Goal: Information Seeking & Learning: Learn about a topic

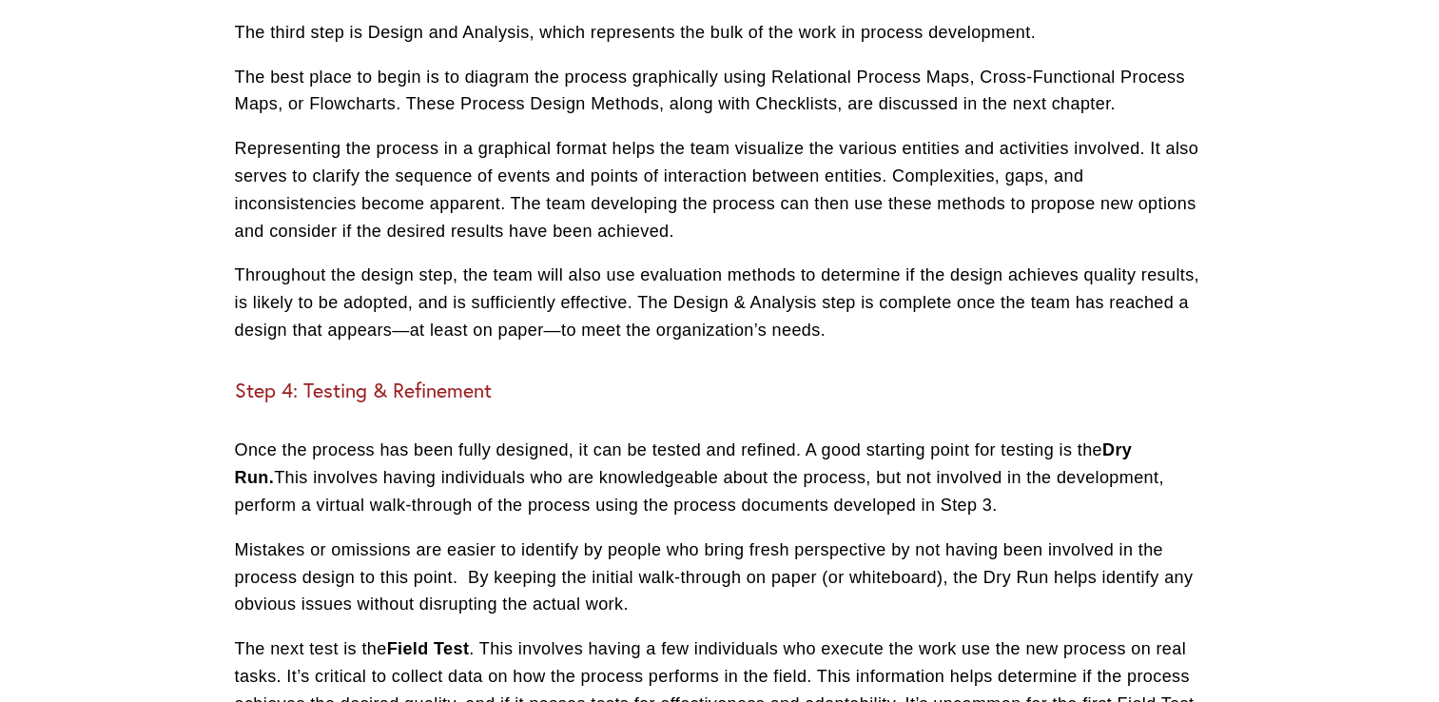
scroll to position [3044, 0]
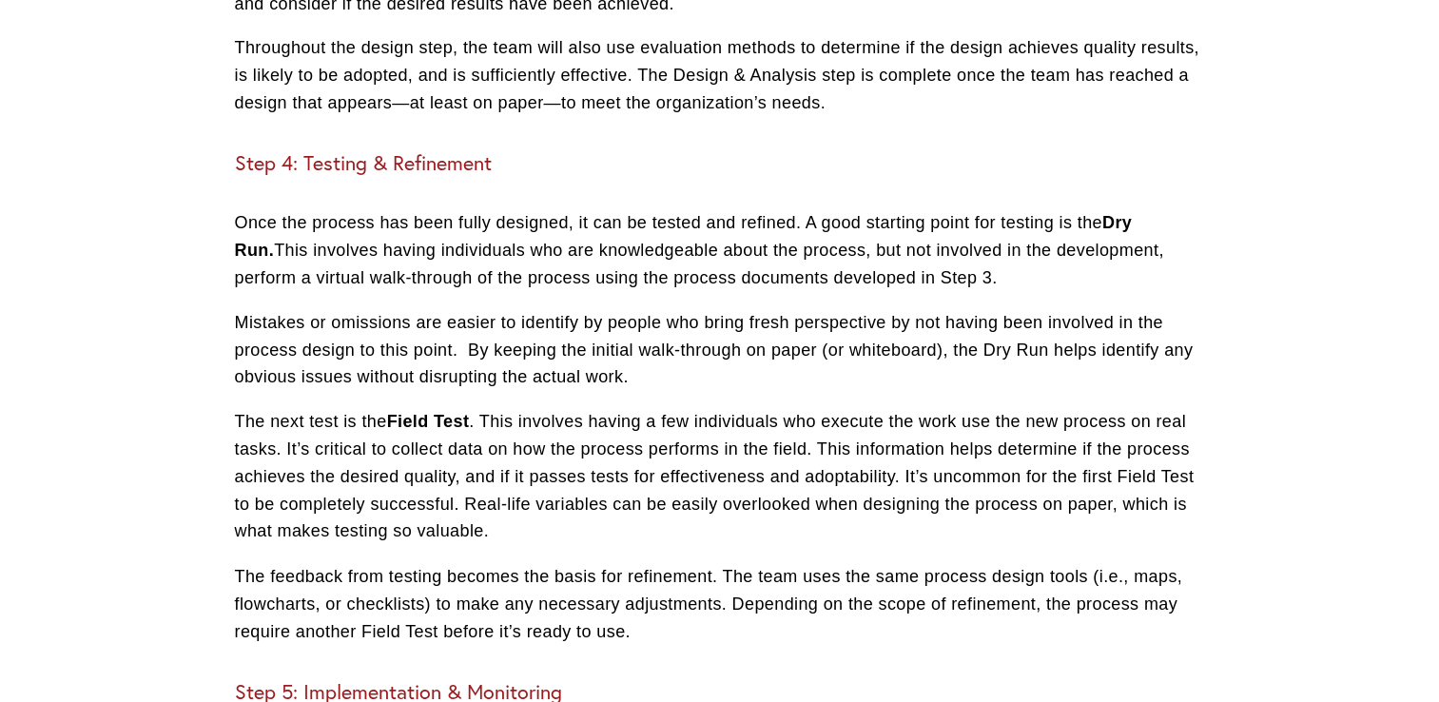
drag, startPoint x: 491, startPoint y: 245, endPoint x: 1106, endPoint y: 204, distance: 616.9
drag, startPoint x: 1106, startPoint y: 204, endPoint x: 401, endPoint y: 244, distance: 707.0
click at [401, 244] on p "Once the process has been fully designed, it can be tested and refined. A good …" at bounding box center [720, 250] width 970 height 82
drag, startPoint x: 401, startPoint y: 244, endPoint x: 577, endPoint y: 263, distance: 177.0
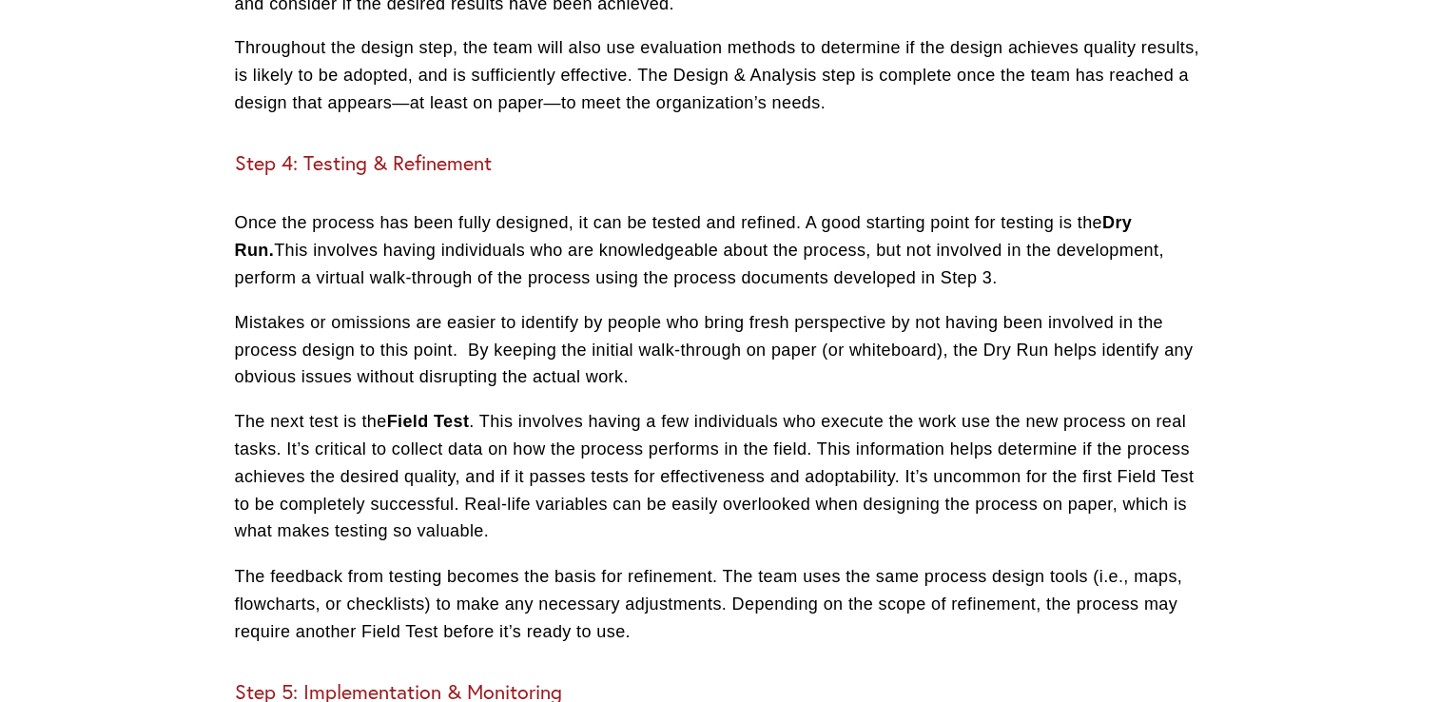
drag, startPoint x: 577, startPoint y: 263, endPoint x: 925, endPoint y: 315, distance: 352.1
click at [925, 291] on p "Once the process has been fully designed, it can be tested and refined. A good …" at bounding box center [720, 250] width 970 height 82
drag, startPoint x: 925, startPoint y: 315, endPoint x: 743, endPoint y: 371, distance: 190.2
click at [743, 371] on p "Mistakes or omissions are easier to identify by people who bring fresh perspect…" at bounding box center [720, 350] width 970 height 82
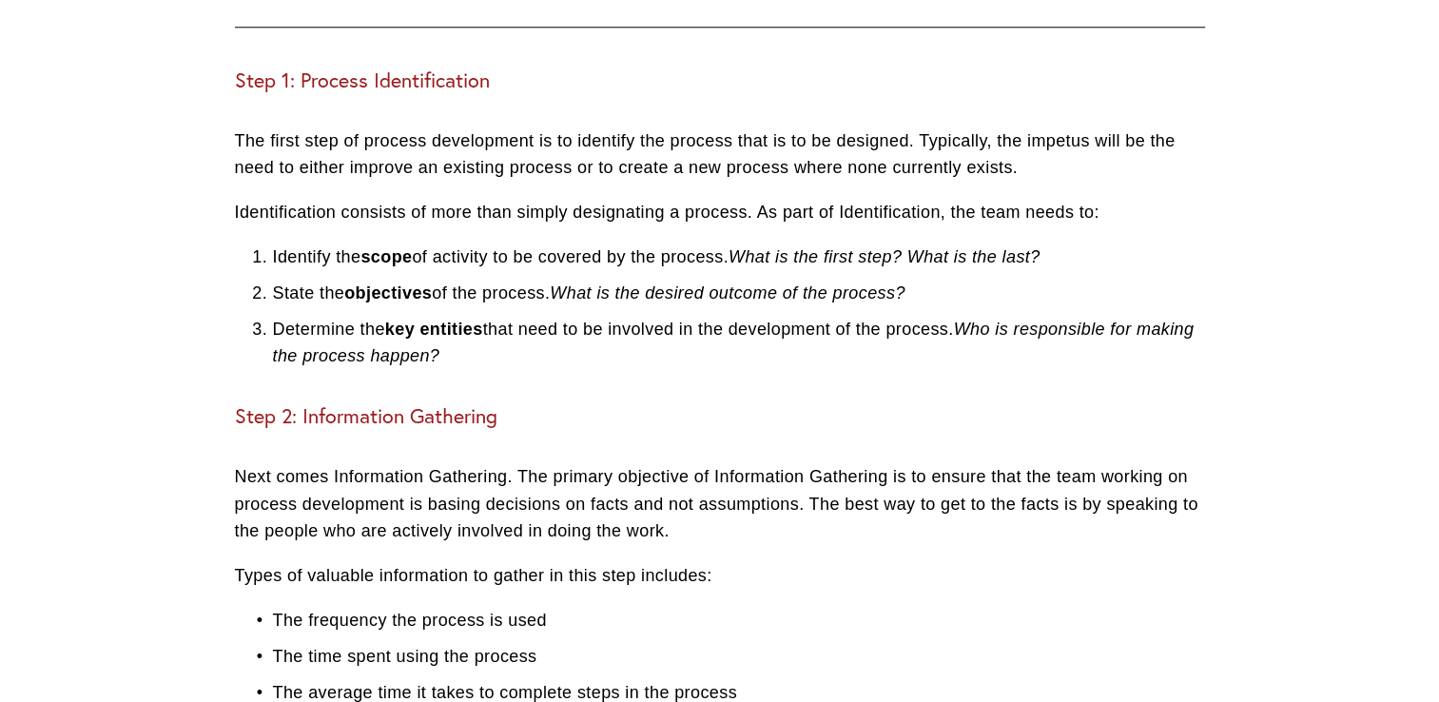
scroll to position [1903, 0]
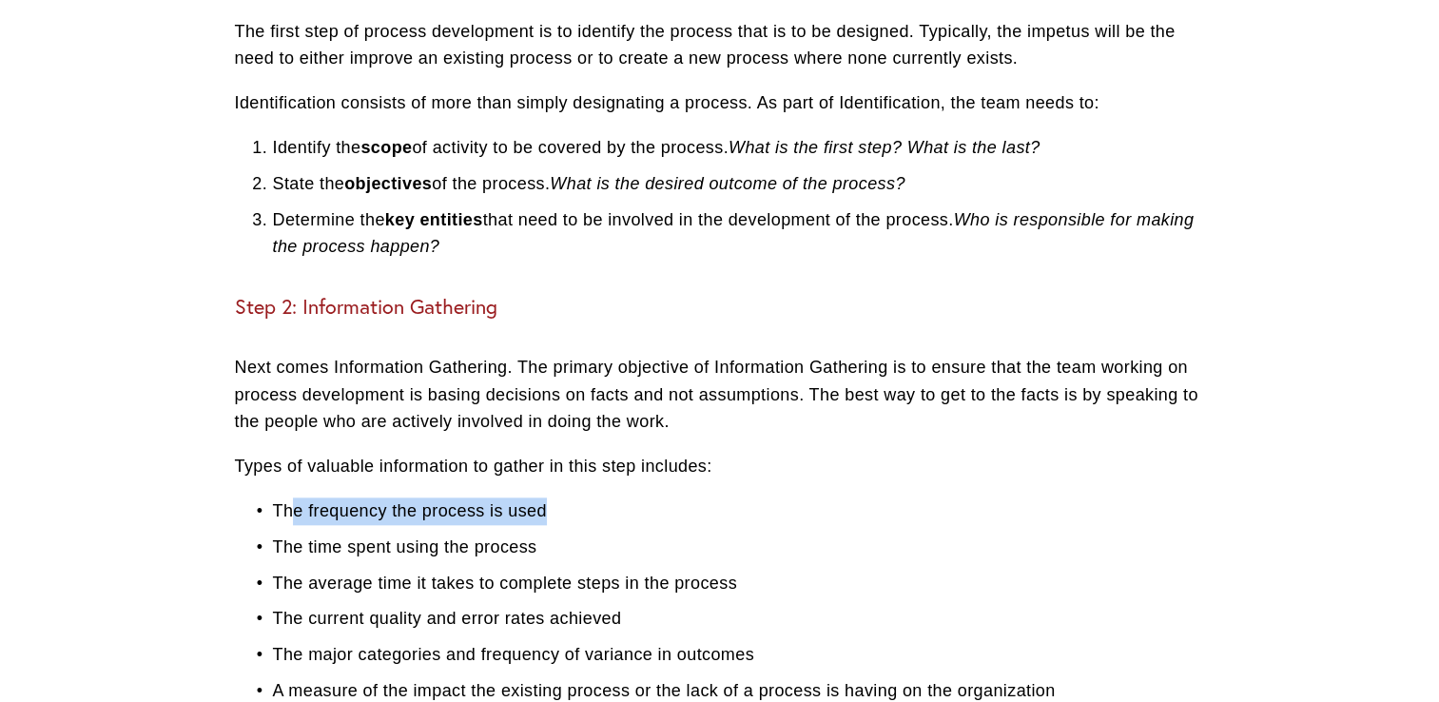
drag, startPoint x: 289, startPoint y: 540, endPoint x: 634, endPoint y: 517, distance: 345.2
drag, startPoint x: 634, startPoint y: 517, endPoint x: 495, endPoint y: 568, distance: 148.1
click at [715, 554] on ul "The frequency the process is used The time spent using the process The average …" at bounding box center [720, 620] width 970 height 244
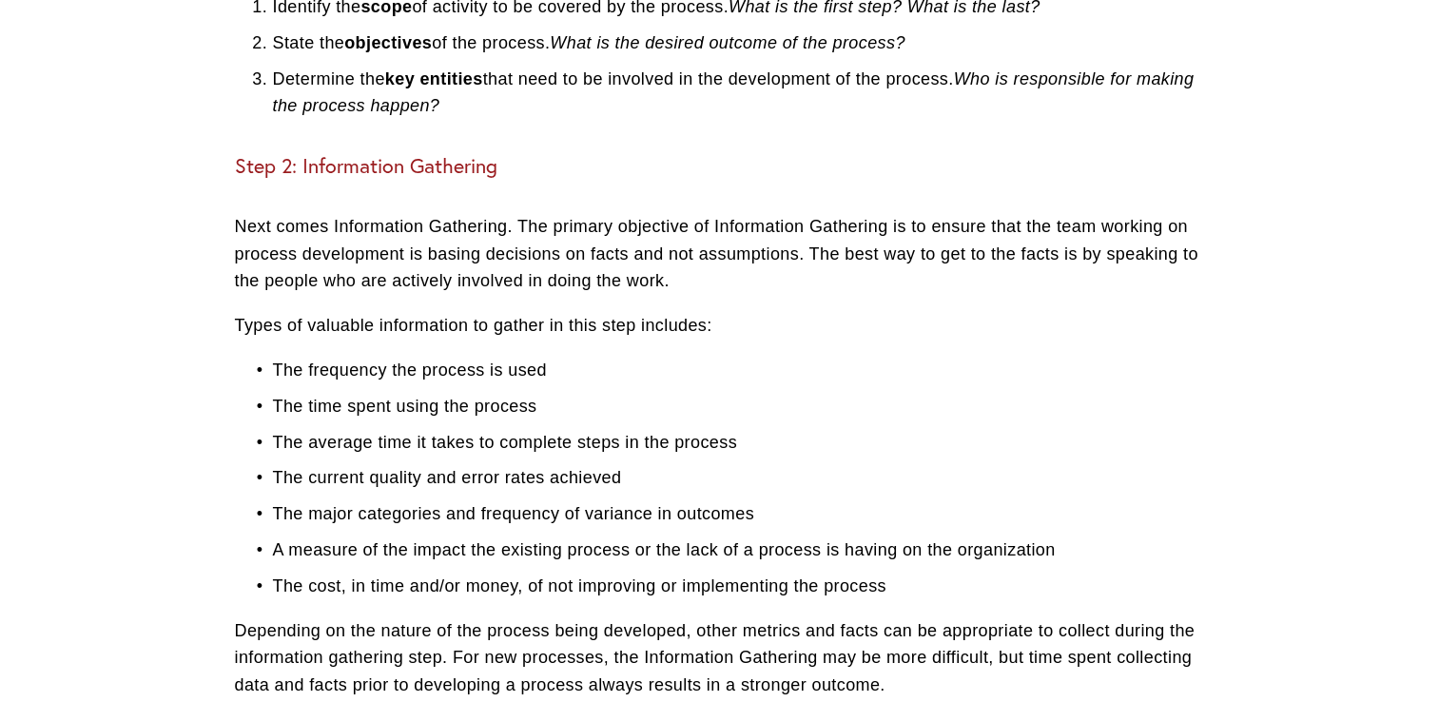
scroll to position [2093, 0]
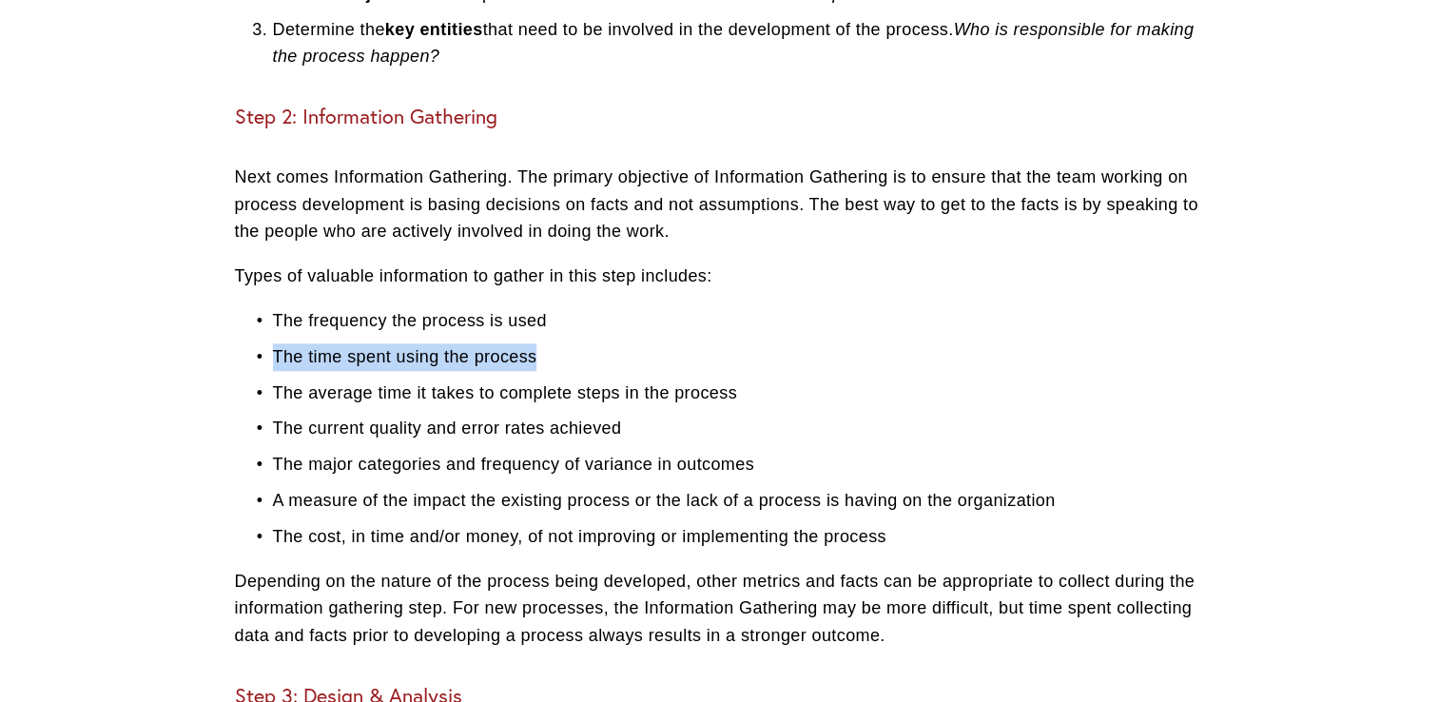
drag, startPoint x: 248, startPoint y: 389, endPoint x: 622, endPoint y: 395, distance: 373.9
click at [622, 371] on p "The time spent using the process" at bounding box center [739, 357] width 932 height 28
drag, startPoint x: 622, startPoint y: 395, endPoint x: 434, endPoint y: 480, distance: 206.9
click at [434, 479] on p "The major categories and frequency of variance in outcomes" at bounding box center [739, 465] width 932 height 28
drag, startPoint x: 284, startPoint y: 418, endPoint x: 769, endPoint y: 397, distance: 484.7
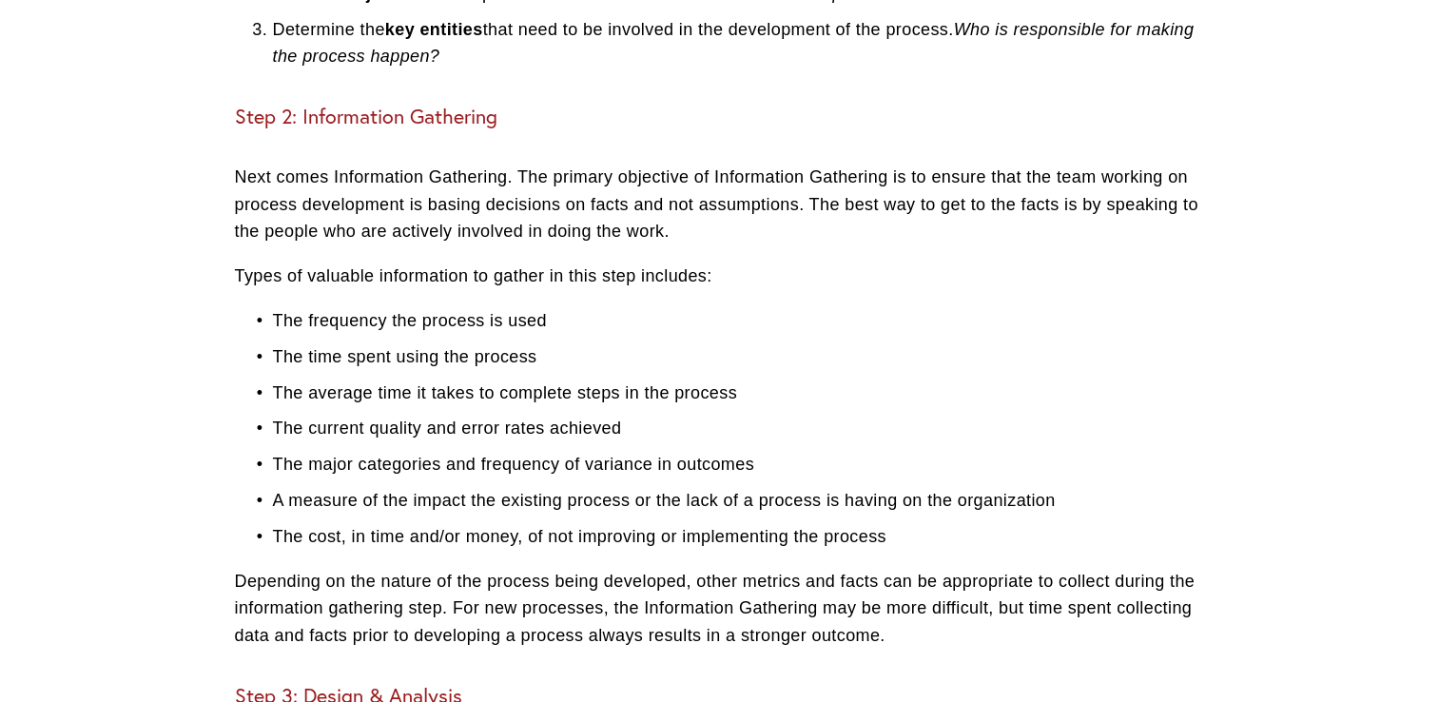
click at [769, 397] on ul "The frequency the process is used The time spent using the process The average …" at bounding box center [720, 429] width 970 height 244
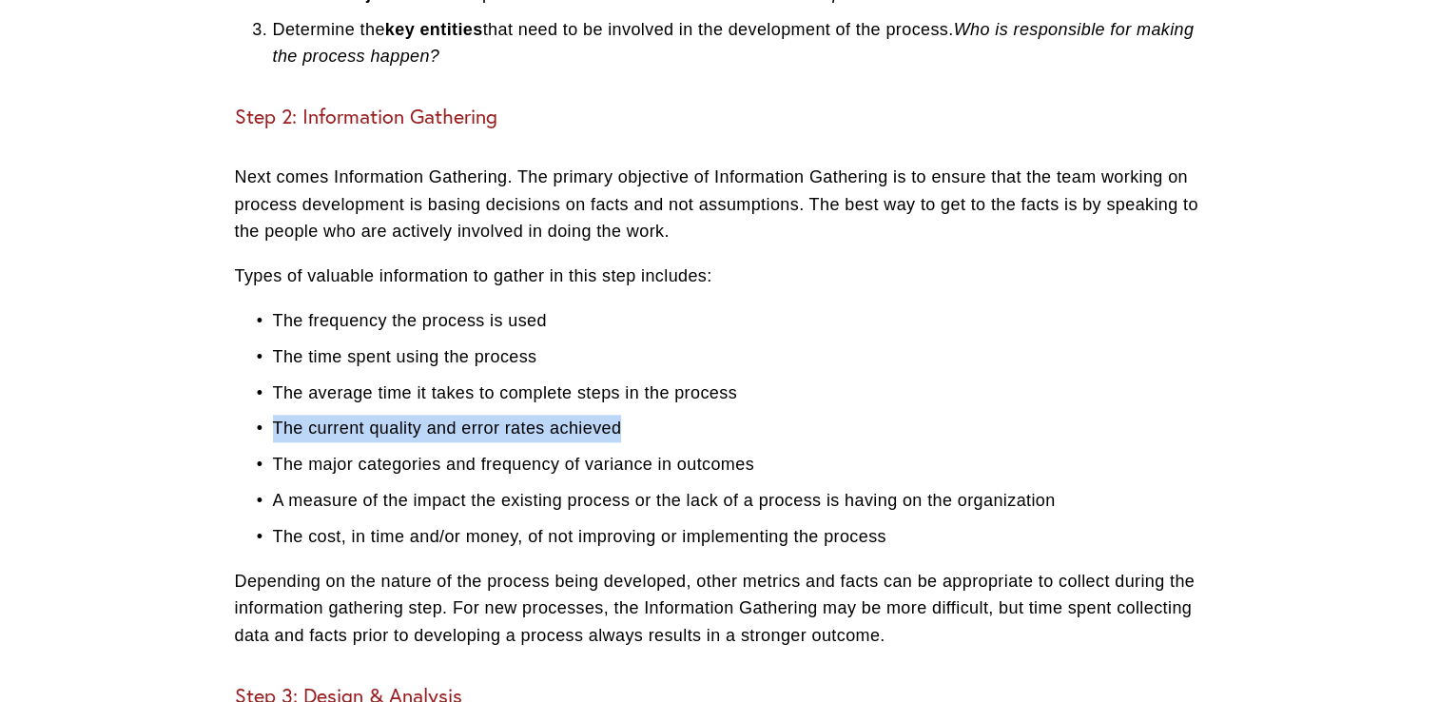
drag, startPoint x: 321, startPoint y: 453, endPoint x: 646, endPoint y: 458, distance: 325.4
click at [646, 442] on p "The current quality and error rates achieved" at bounding box center [739, 429] width 932 height 28
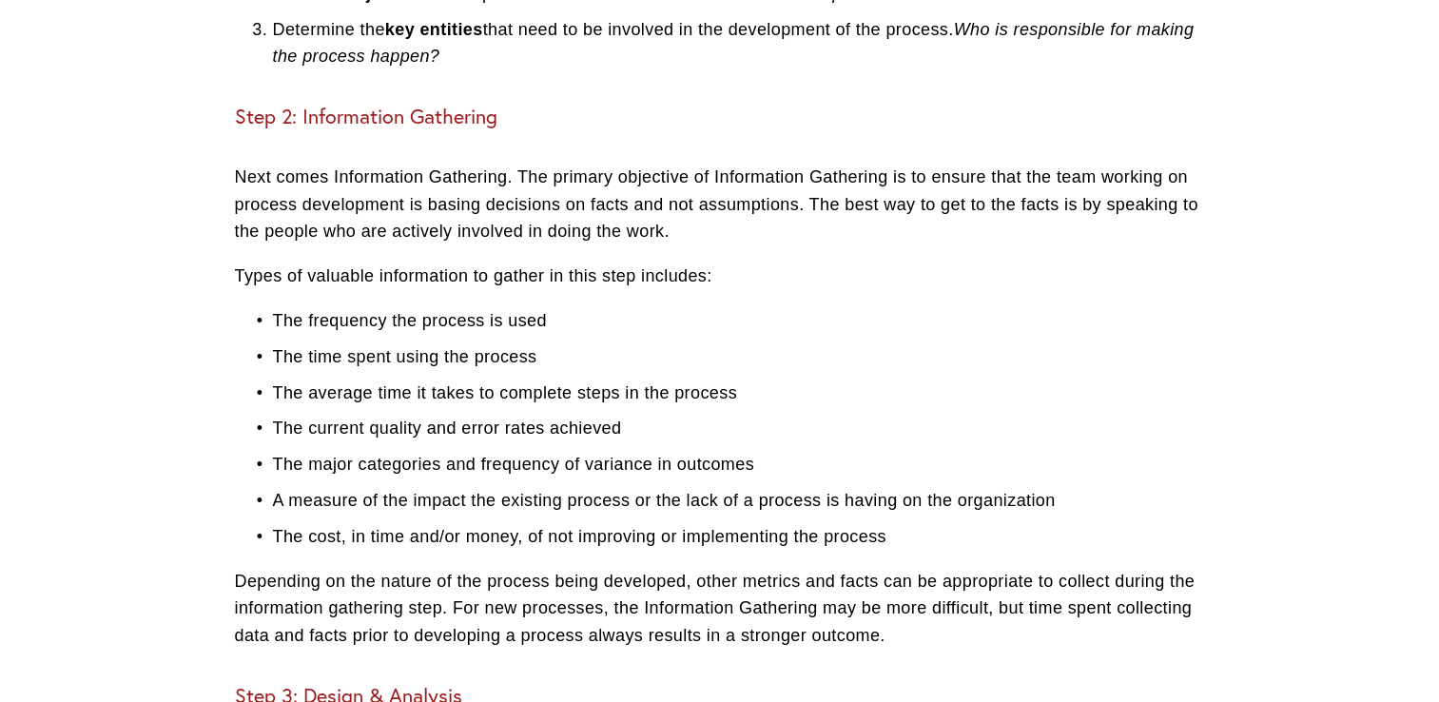
drag, startPoint x: 202, startPoint y: 486, endPoint x: 251, endPoint y: 490, distance: 49.6
click at [212, 486] on article "The five steps of process development Business Owners Managers and Leaders [DAT…" at bounding box center [719, 402] width 1439 height 4615
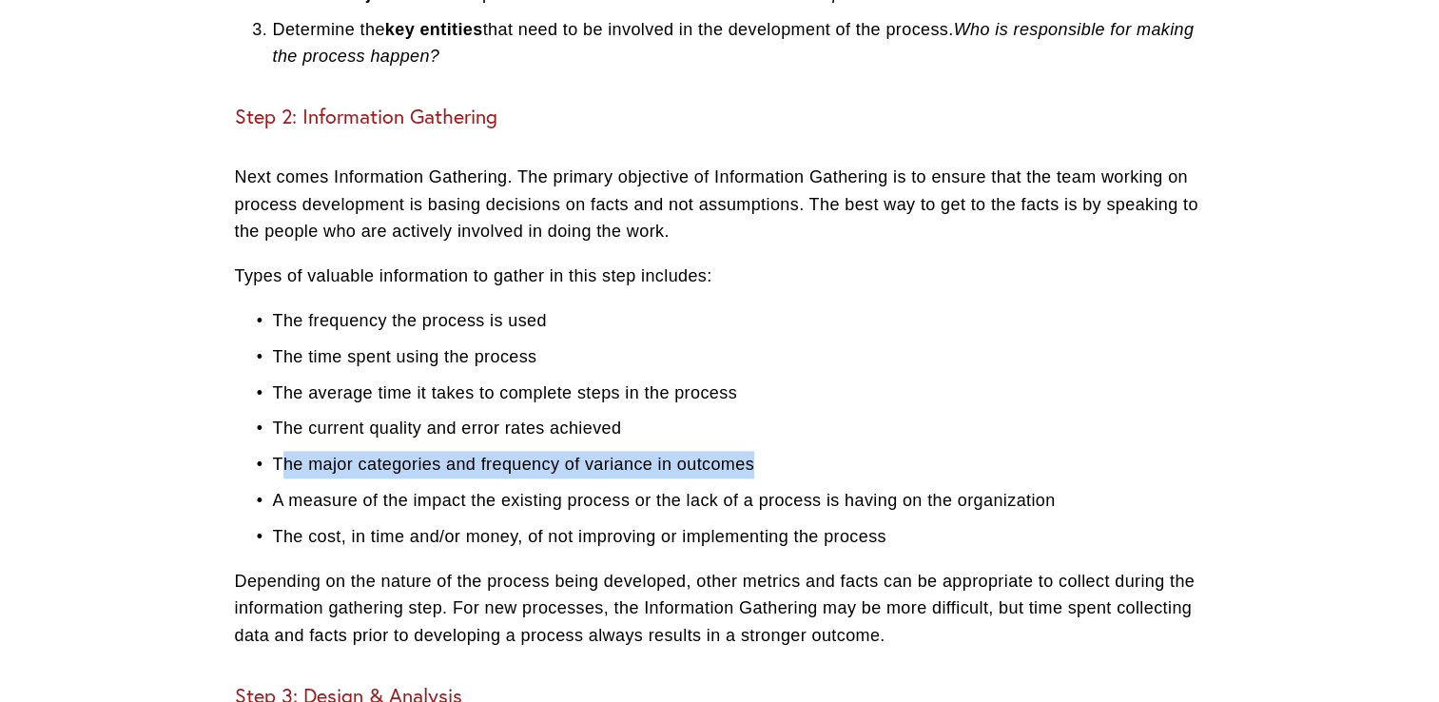
drag, startPoint x: 301, startPoint y: 494, endPoint x: 764, endPoint y: 494, distance: 463.3
click at [764, 479] on p "The major categories and frequency of variance in outcomes" at bounding box center [739, 465] width 932 height 28
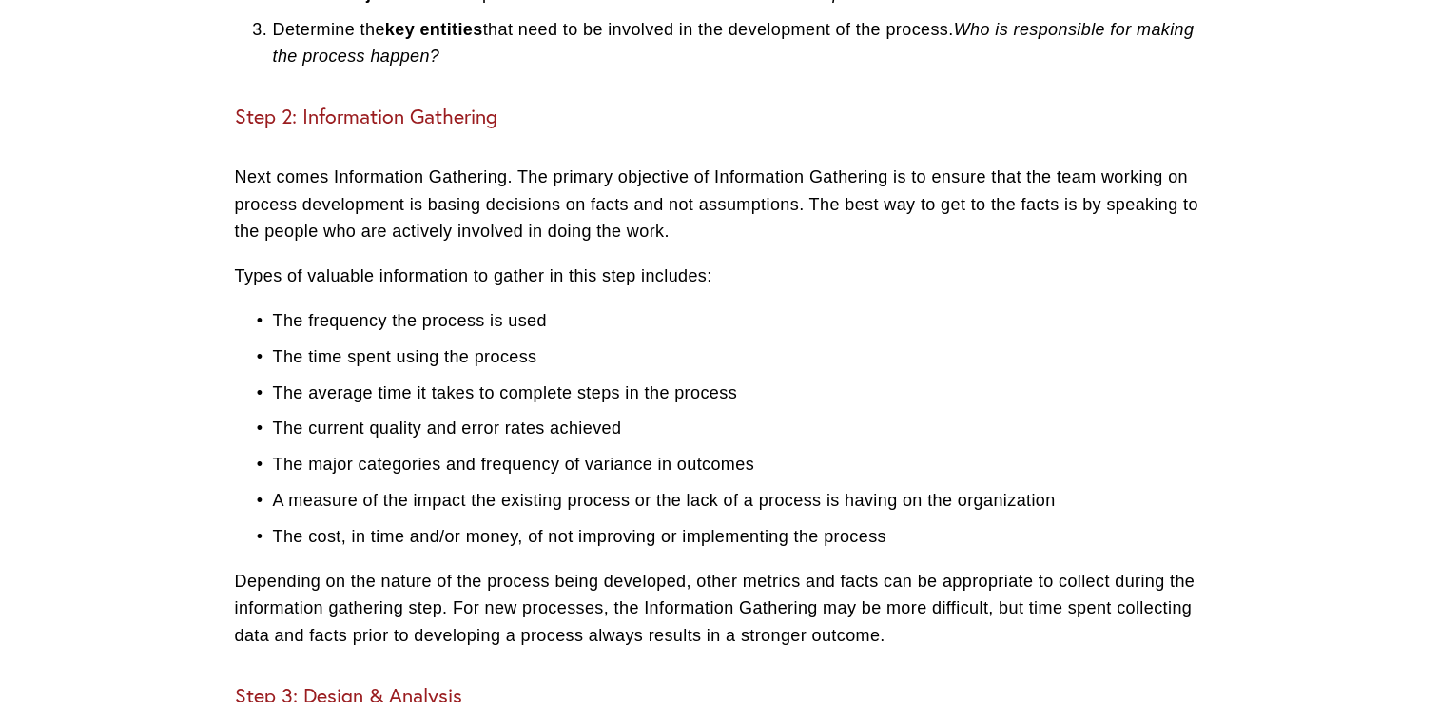
drag, startPoint x: 764, startPoint y: 494, endPoint x: 270, endPoint y: 528, distance: 494.9
click at [273, 515] on p "A measure of the impact the existing process or the lack of a process is having…" at bounding box center [739, 501] width 932 height 28
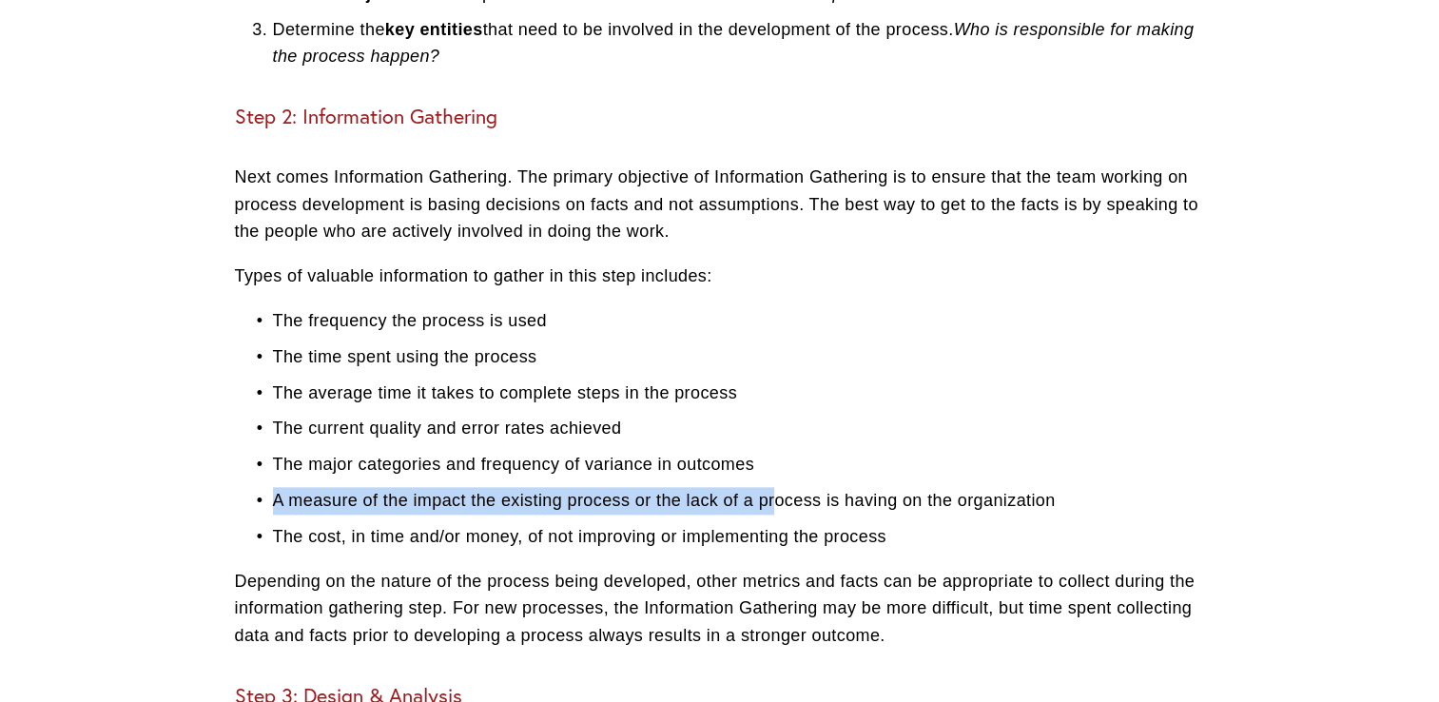
drag, startPoint x: 275, startPoint y: 522, endPoint x: 772, endPoint y: 514, distance: 496.7
click at [772, 514] on ul "The frequency the process is used The time spent using the process The average …" at bounding box center [720, 429] width 970 height 244
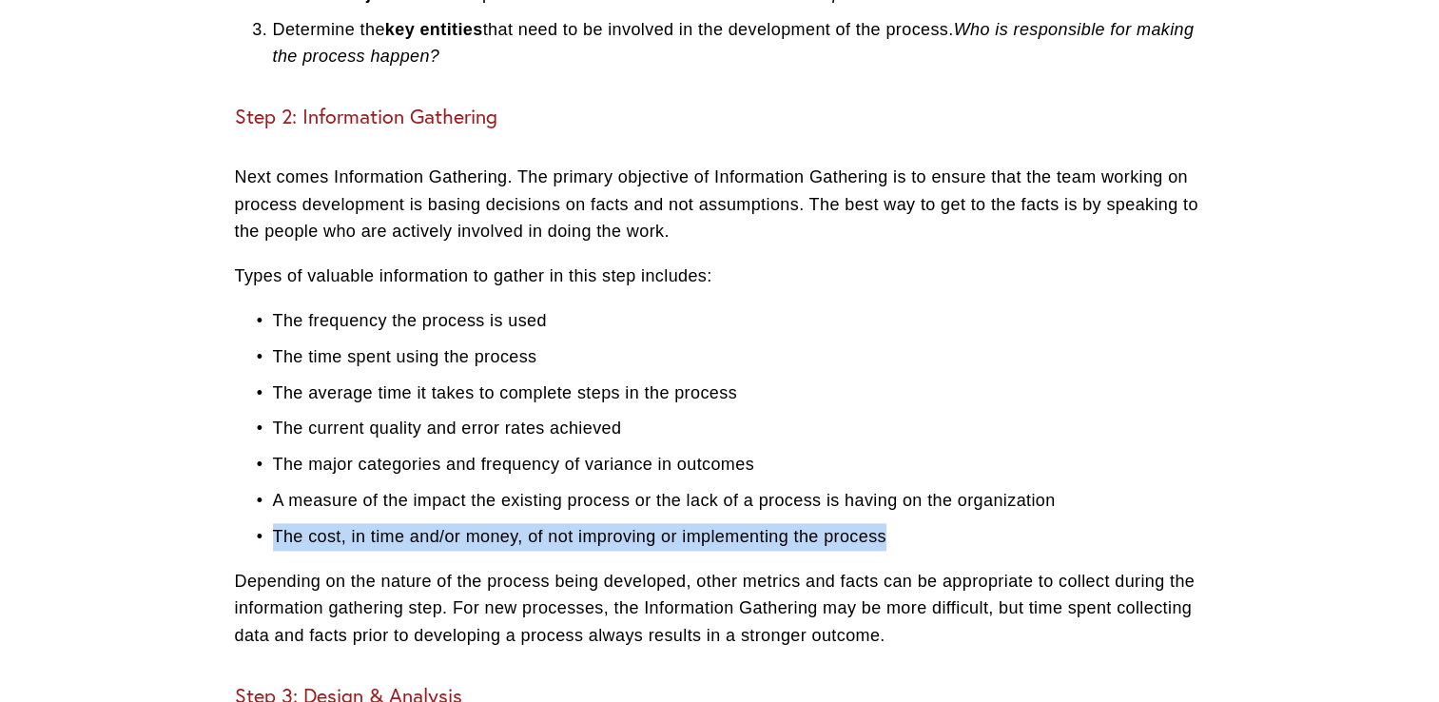
drag, startPoint x: 265, startPoint y: 549, endPoint x: 905, endPoint y: 569, distance: 639.6
click at [905, 551] on ul "The frequency the process is used The time spent using the process The average …" at bounding box center [720, 429] width 970 height 244
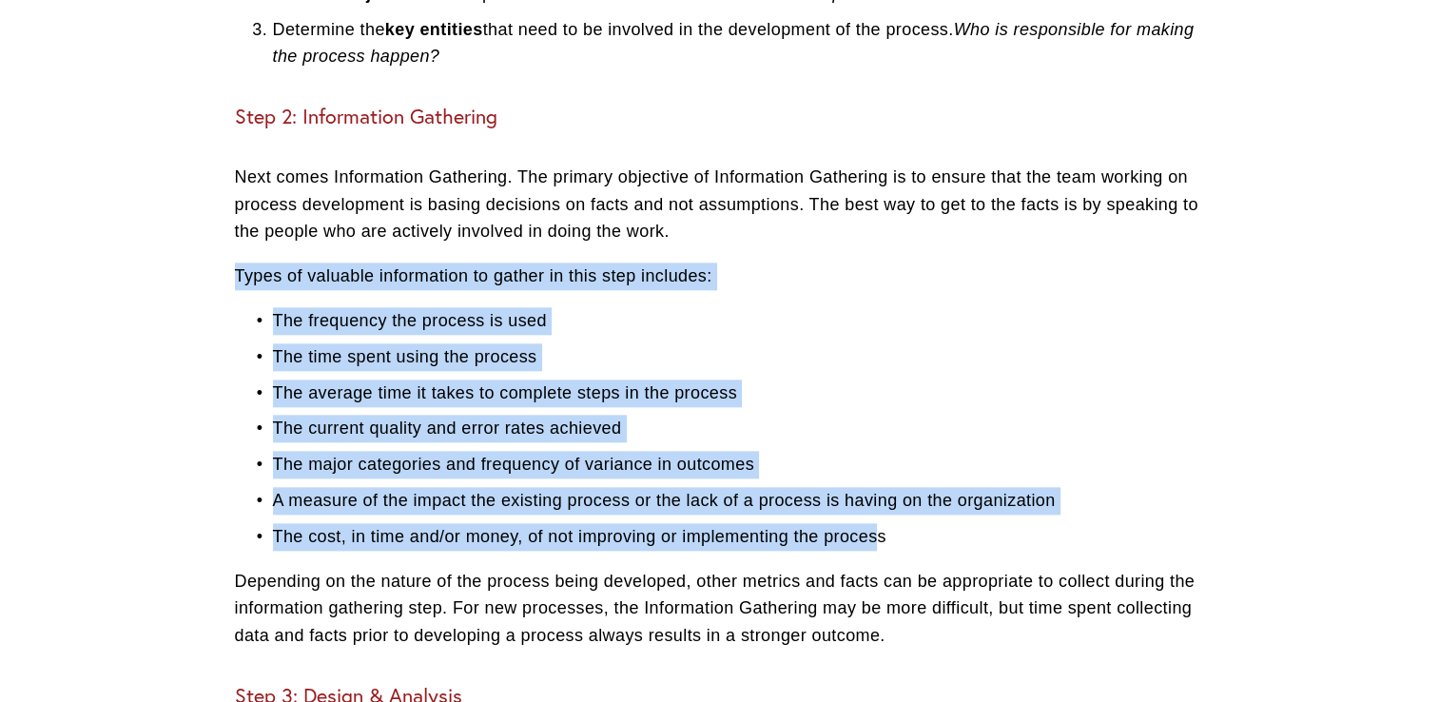
drag, startPoint x: 312, startPoint y: 318, endPoint x: 879, endPoint y: 552, distance: 613.4
copy div "Types of valuable information to gather in this step includes: The frequency th…"
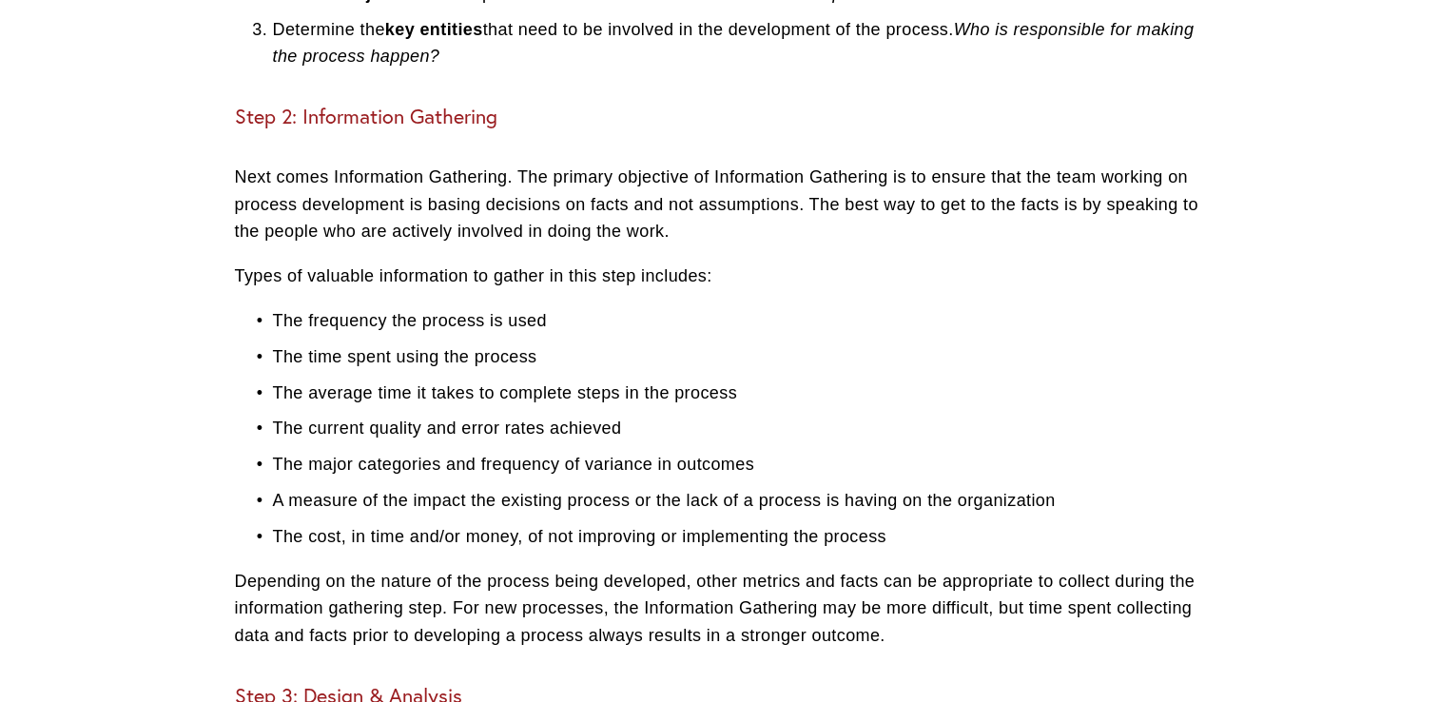
click at [895, 551] on p "The cost, in time and/or money, of not improving or implementing the process" at bounding box center [739, 537] width 932 height 28
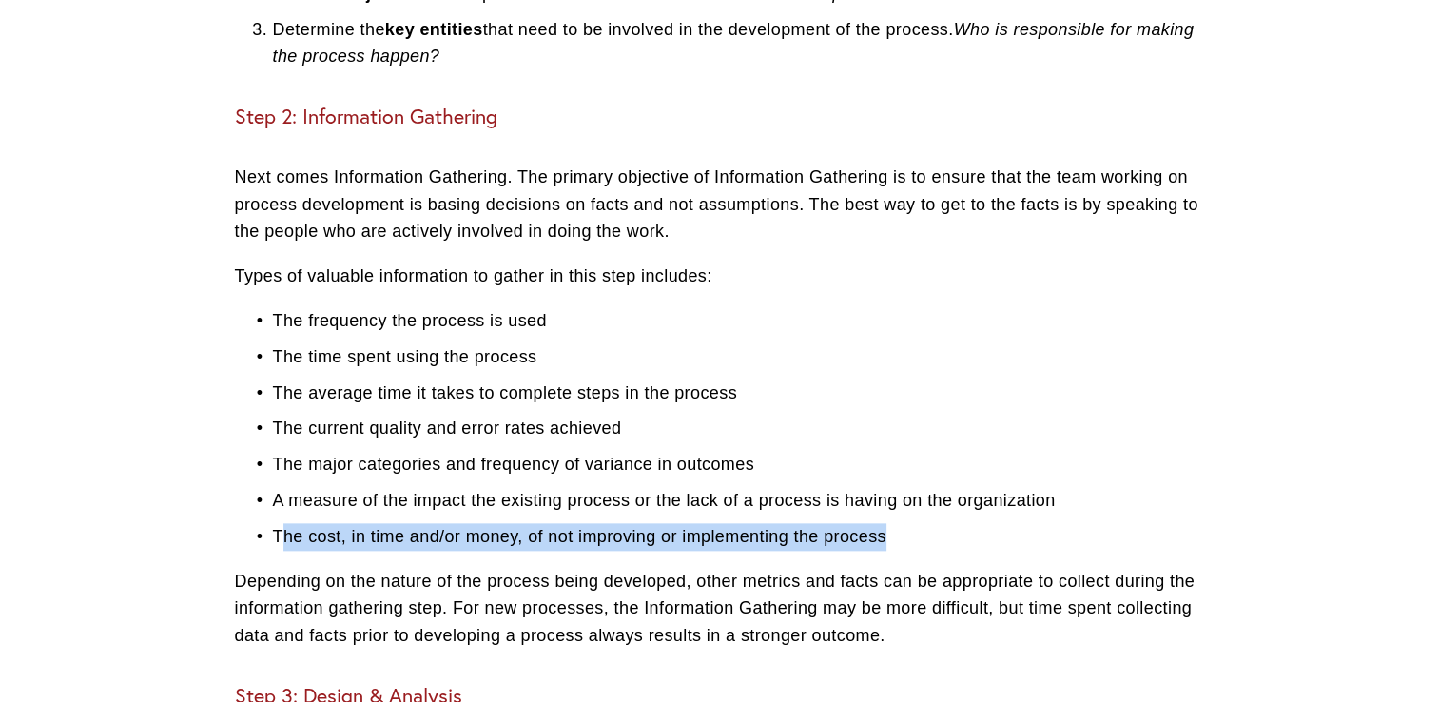
drag, startPoint x: 895, startPoint y: 559, endPoint x: 283, endPoint y: 569, distance: 611.8
click at [283, 551] on p "The cost, in time and/or money, of not improving or implementing the process" at bounding box center [739, 537] width 932 height 28
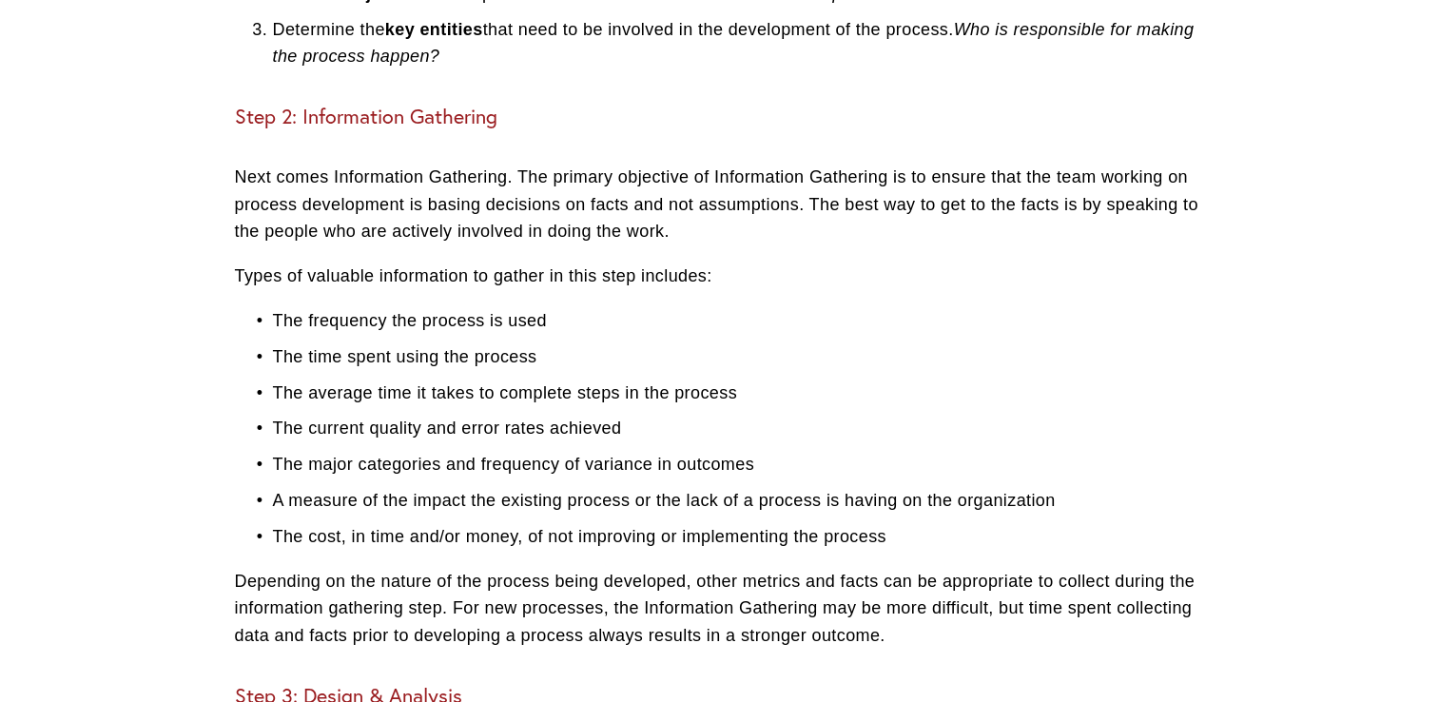
drag, startPoint x: 283, startPoint y: 569, endPoint x: 266, endPoint y: 563, distance: 18.1
click at [273, 551] on p "The cost, in time and/or money, of not improving or implementing the process" at bounding box center [739, 537] width 932 height 28
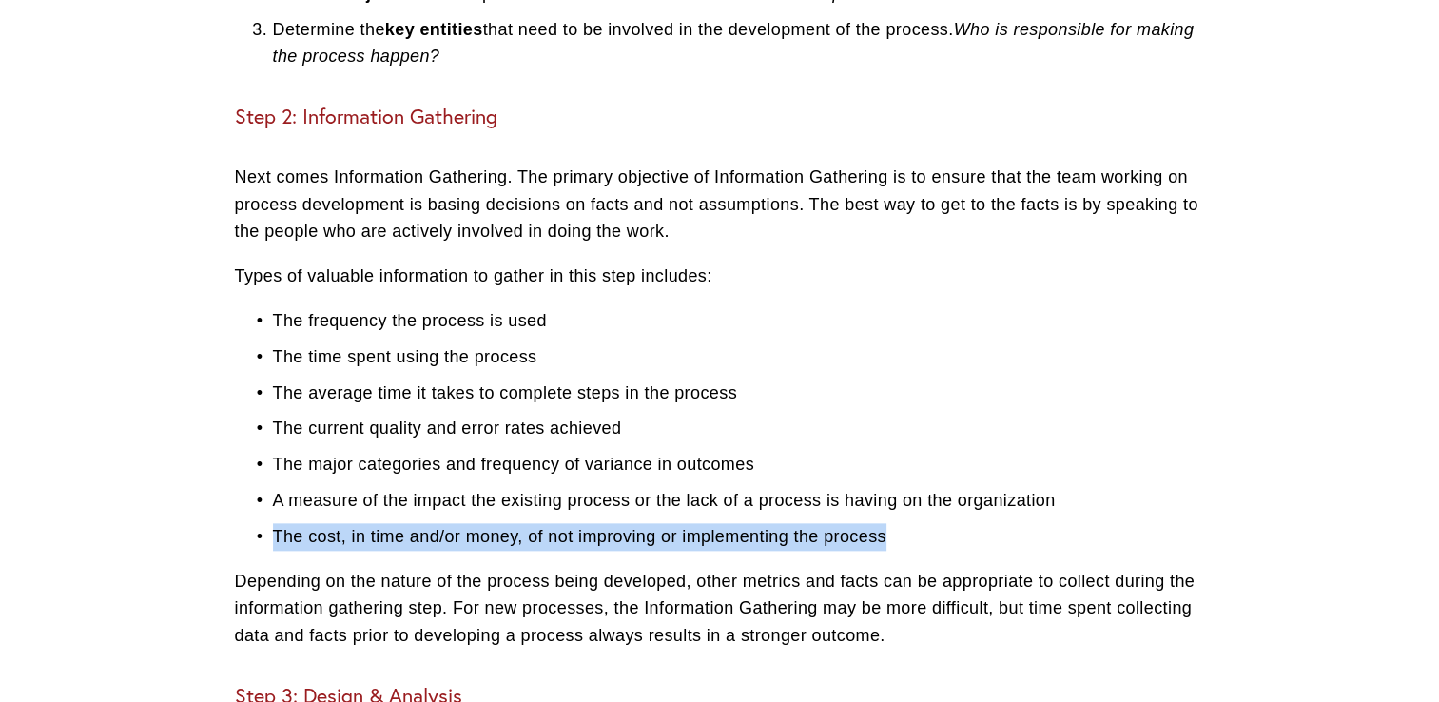
drag, startPoint x: 269, startPoint y: 562, endPoint x: 890, endPoint y: 552, distance: 621.3
click at [890, 551] on p "The cost, in time and/or money, of not improving or implementing the process" at bounding box center [739, 537] width 932 height 28
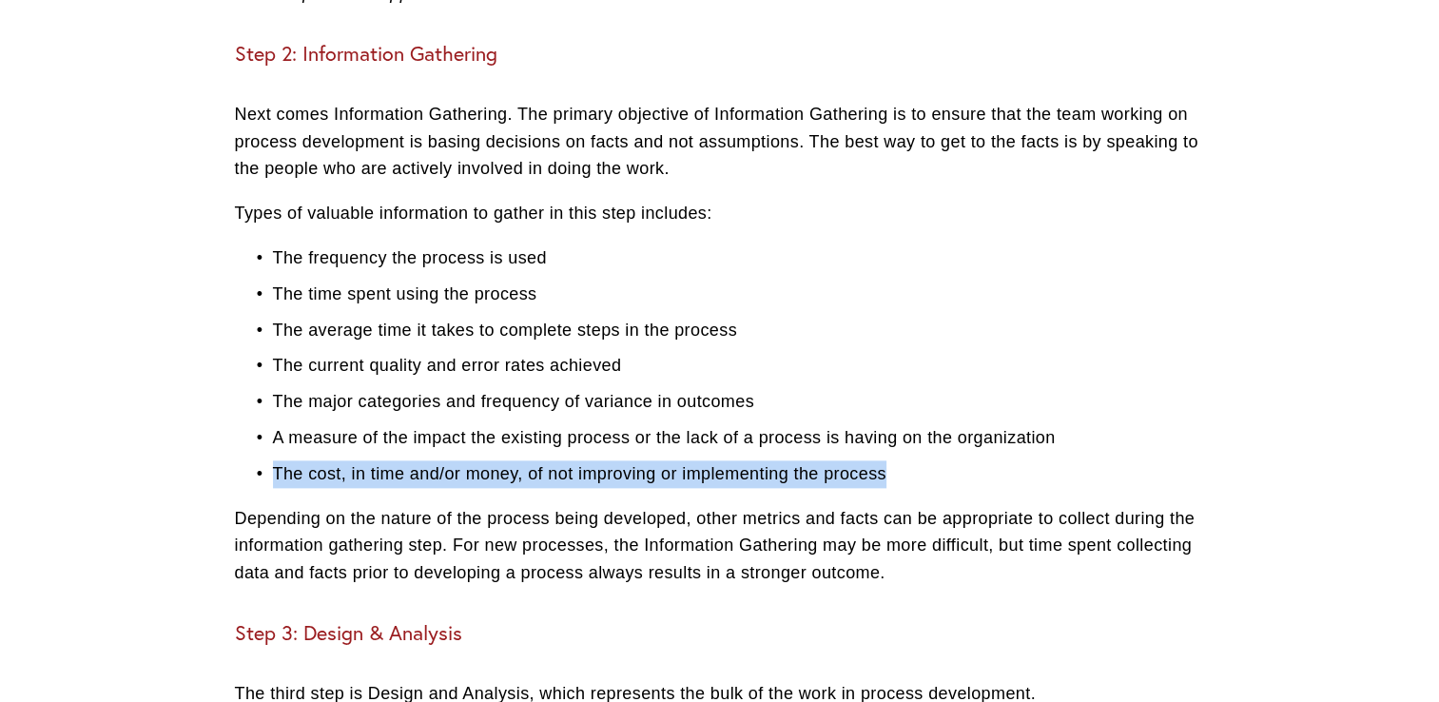
scroll to position [2188, 0]
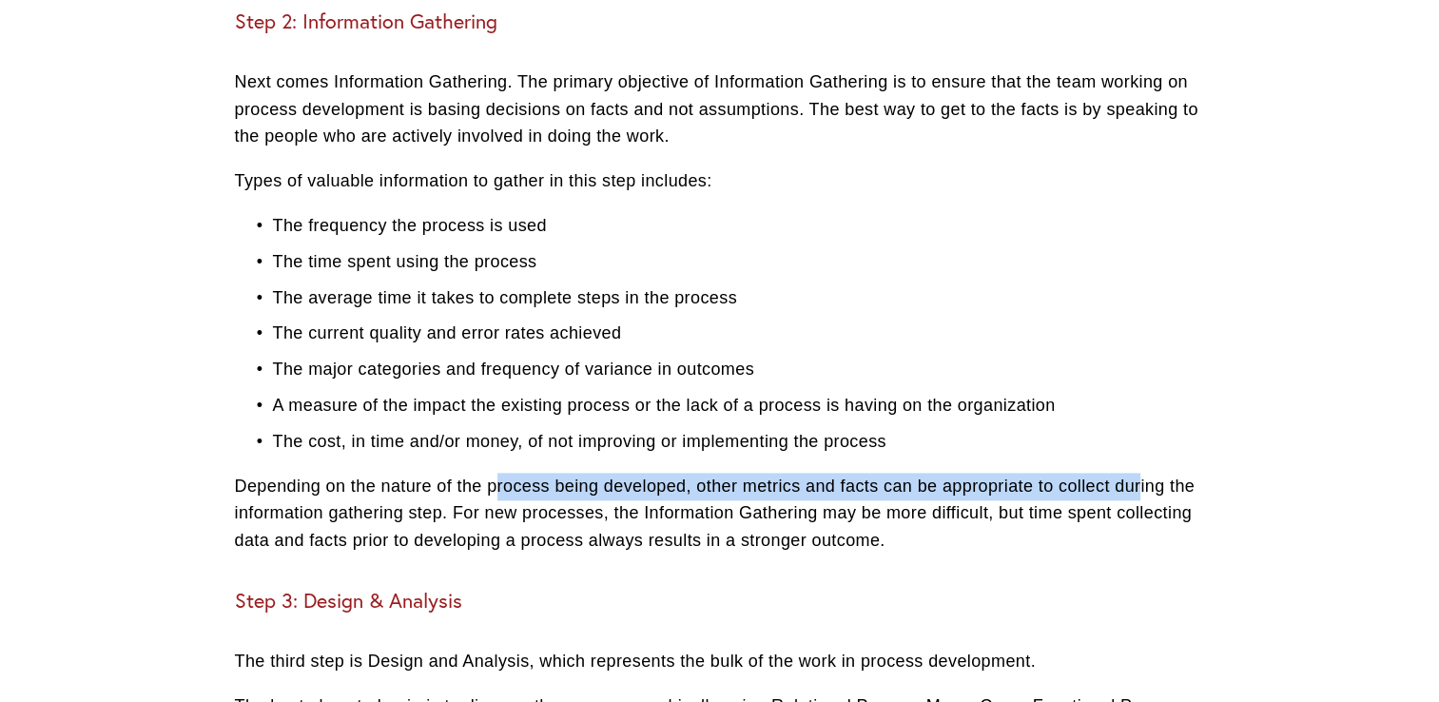
drag, startPoint x: 505, startPoint y: 502, endPoint x: 1140, endPoint y: 510, distance: 634.6
click at [1140, 510] on p "Depending on the nature of the process being developed, other metrics and facts…" at bounding box center [720, 514] width 970 height 82
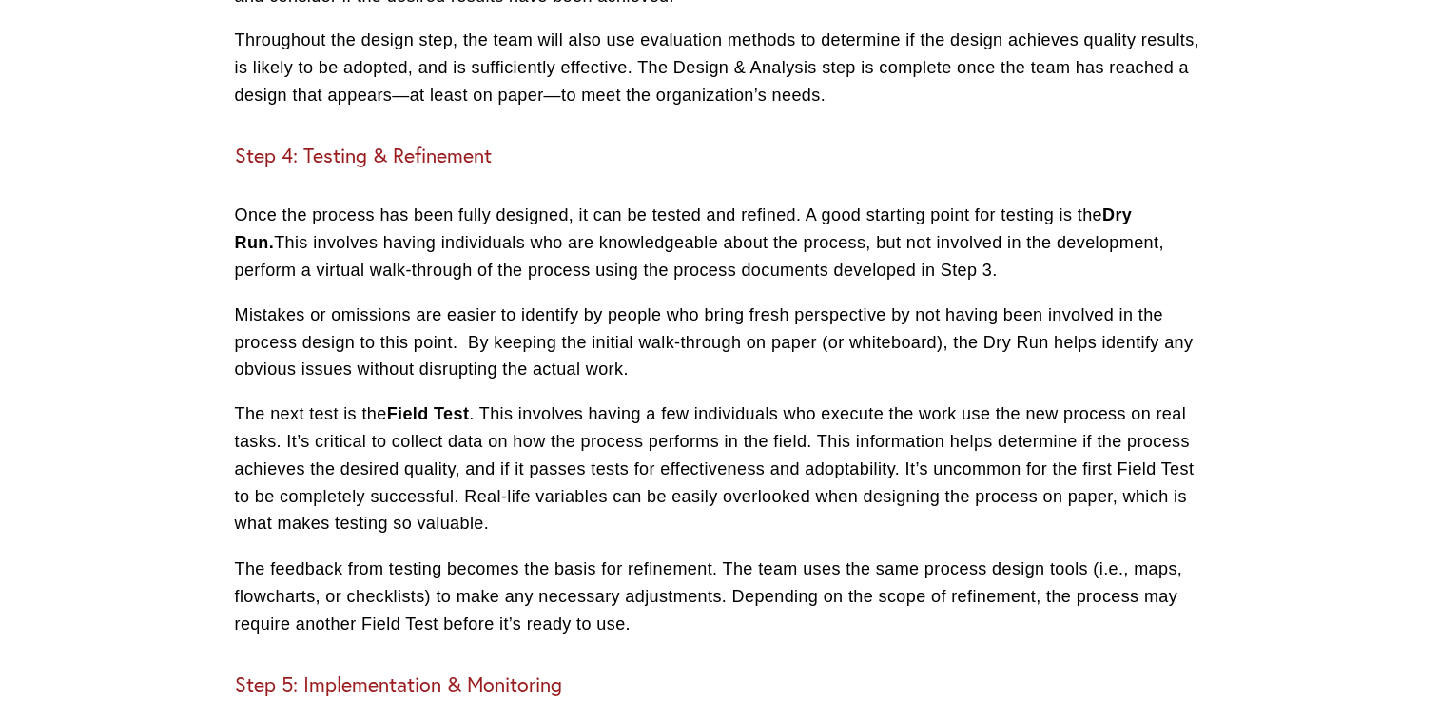
scroll to position [3063, 0]
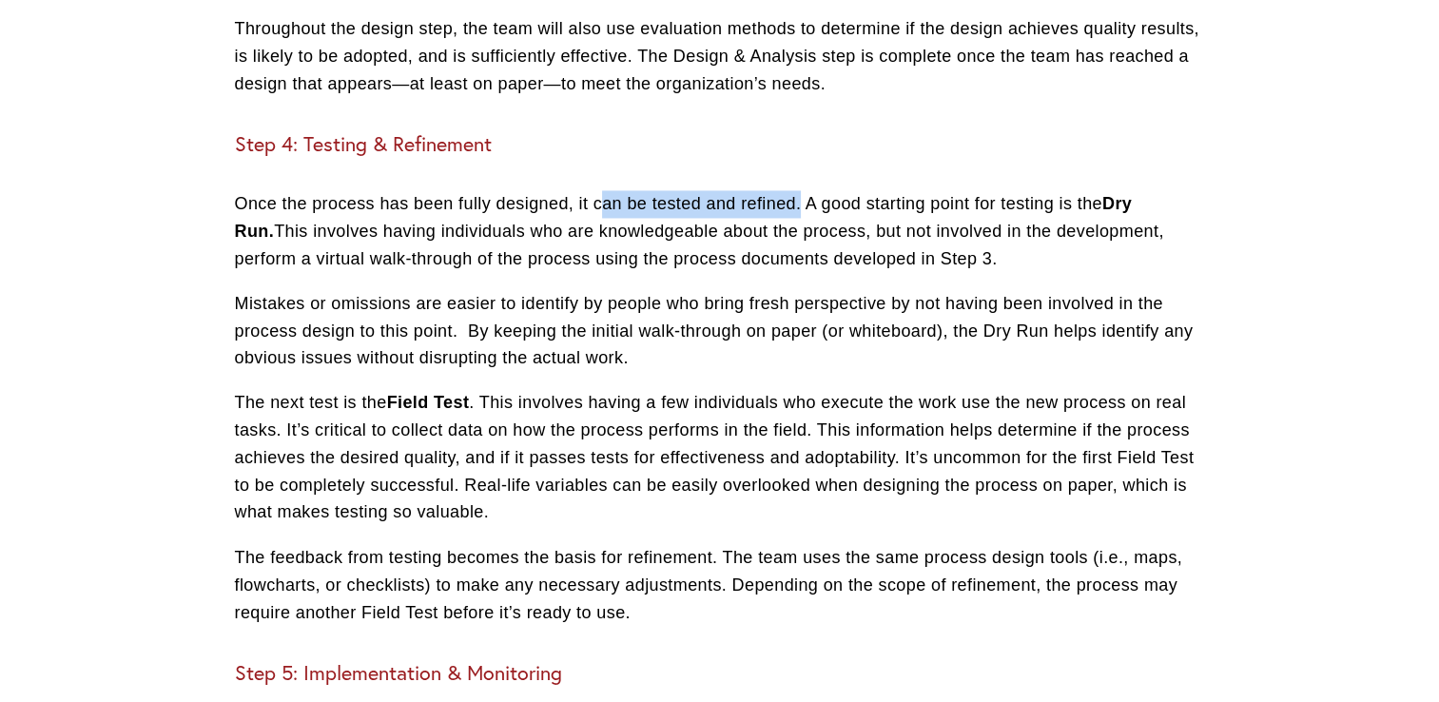
drag, startPoint x: 598, startPoint y: 232, endPoint x: 803, endPoint y: 229, distance: 204.6
click at [803, 229] on p "Once the process has been fully designed, it can be tested and refined. A good …" at bounding box center [720, 231] width 970 height 82
drag, startPoint x: 803, startPoint y: 229, endPoint x: 855, endPoint y: 238, distance: 53.0
click at [855, 238] on p "Once the process has been fully designed, it can be tested and refined. A good …" at bounding box center [720, 231] width 970 height 82
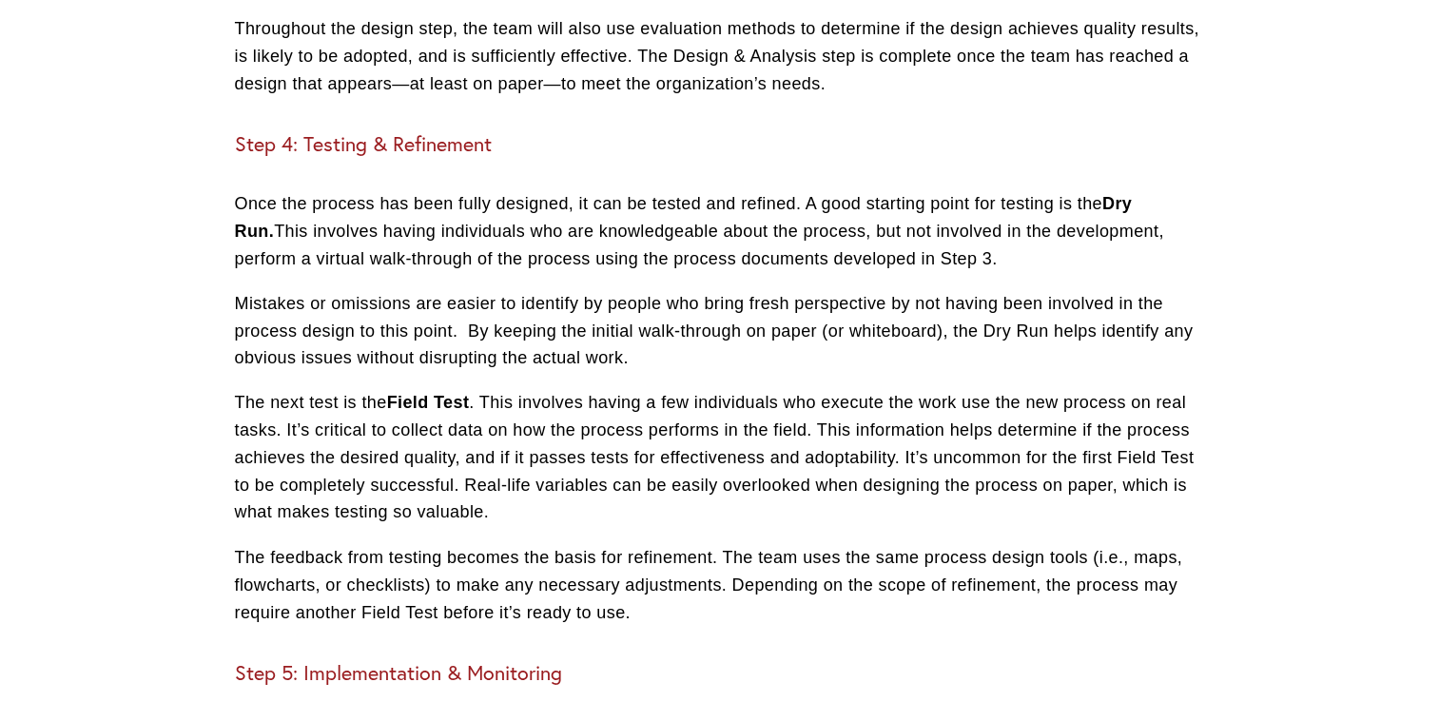
click at [464, 250] on p "Once the process has been fully designed, it can be tested and refined. A good …" at bounding box center [720, 231] width 970 height 82
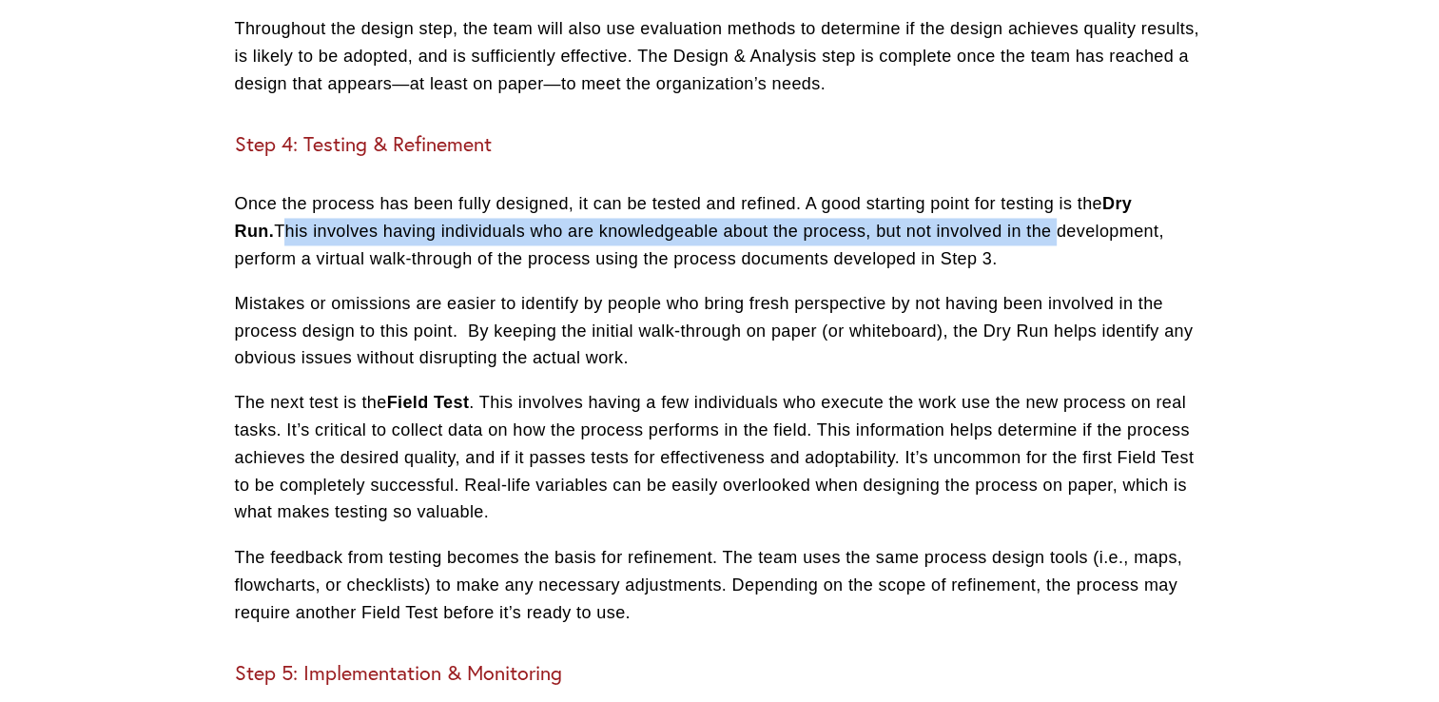
drag, startPoint x: 216, startPoint y: 263, endPoint x: 1010, endPoint y: 259, distance: 794.4
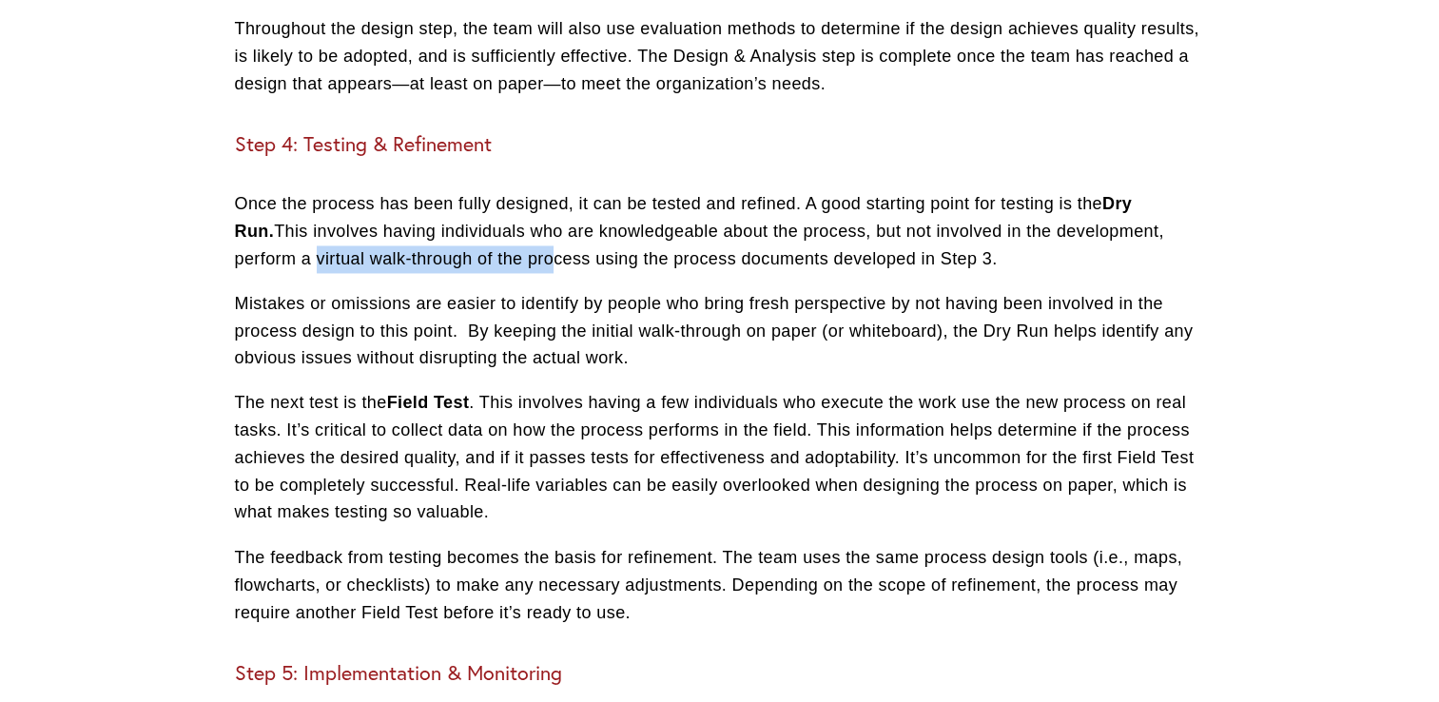
drag, startPoint x: 244, startPoint y: 288, endPoint x: 479, endPoint y: 288, distance: 235.9
click at [479, 272] on p "Once the process has been fully designed, it can be tested and refined. A good …" at bounding box center [720, 231] width 970 height 82
drag, startPoint x: 479, startPoint y: 288, endPoint x: 266, endPoint y: 363, distance: 226.0
click at [245, 372] on p "Mistakes or omissions are easier to identify by people who bring fresh perspect…" at bounding box center [720, 331] width 970 height 82
drag, startPoint x: 362, startPoint y: 329, endPoint x: 638, endPoint y: 385, distance: 281.5
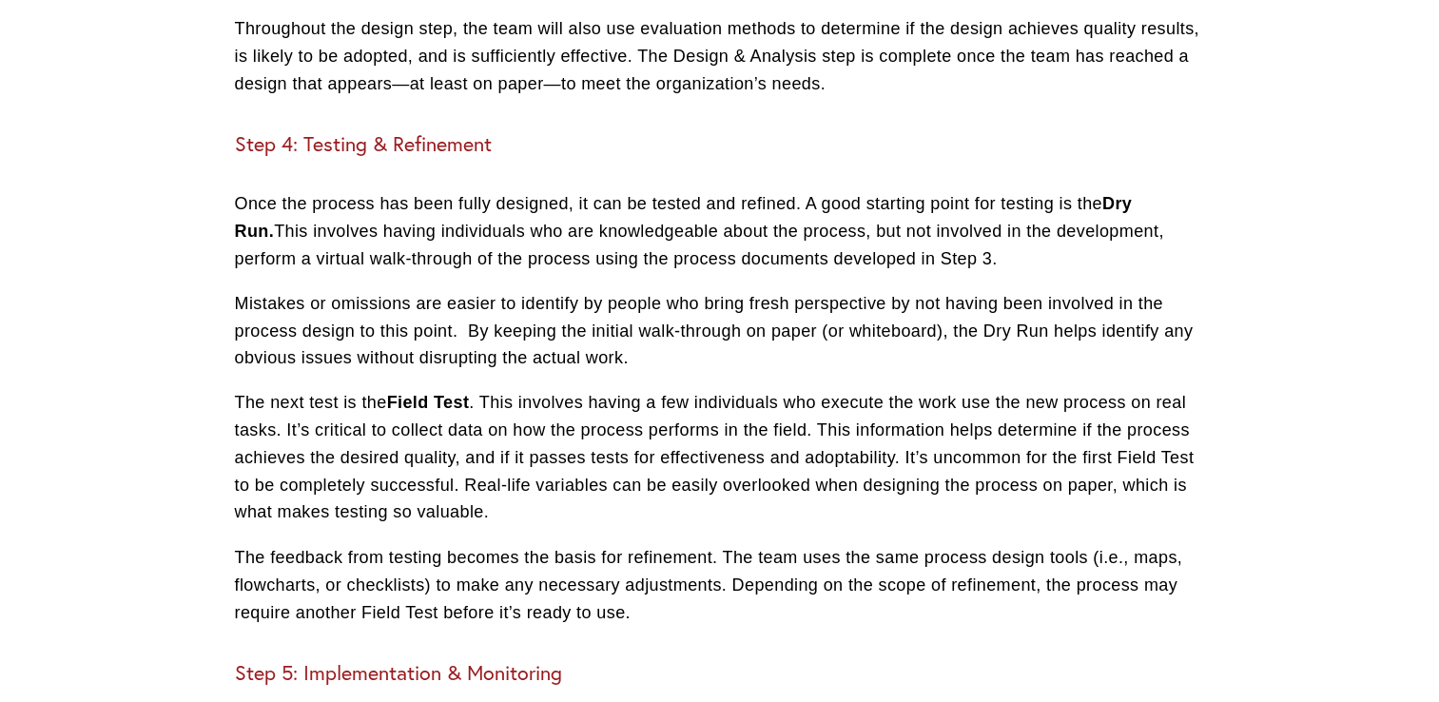
drag, startPoint x: 638, startPoint y: 385, endPoint x: 582, endPoint y: 402, distance: 58.7
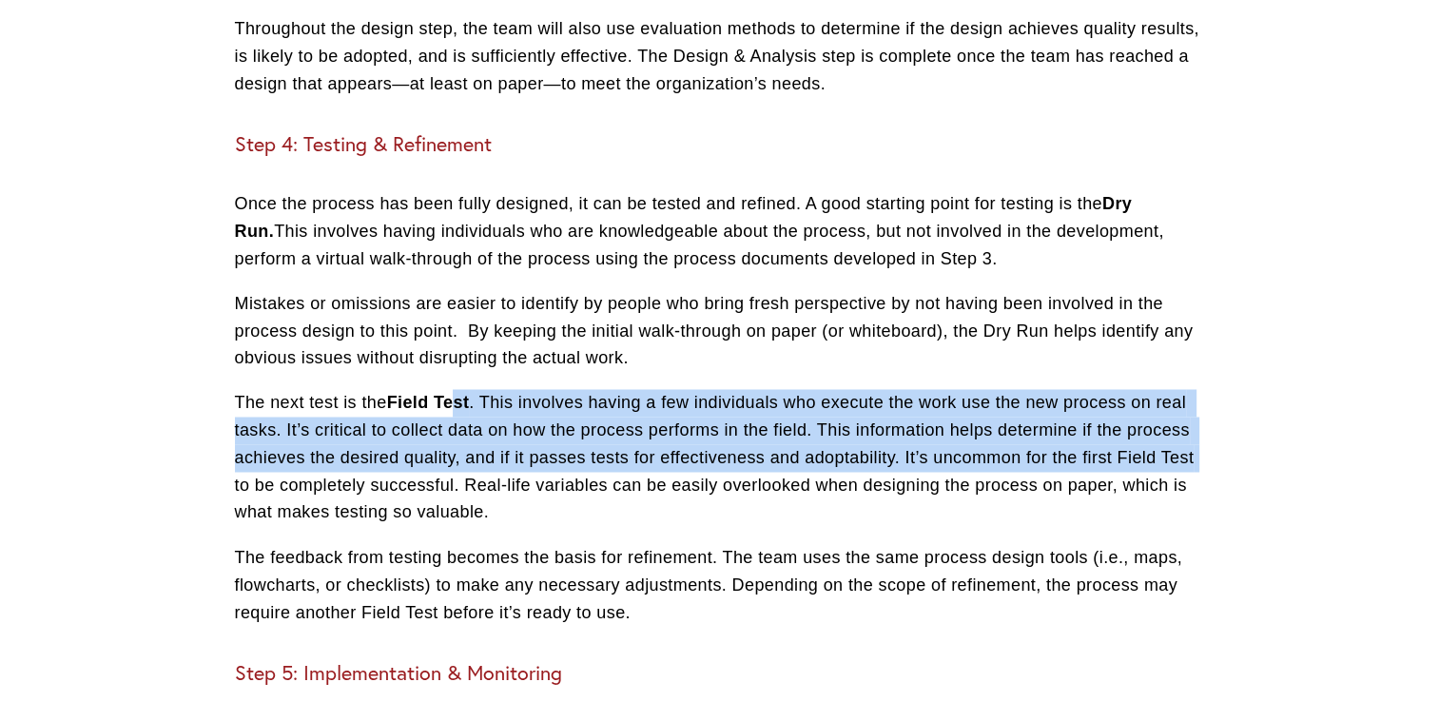
drag, startPoint x: 460, startPoint y: 426, endPoint x: 1202, endPoint y: 488, distance: 744.6
click at [1202, 488] on p "The next test is the Field Test . This involves having a few individuals who ex…" at bounding box center [720, 457] width 970 height 137
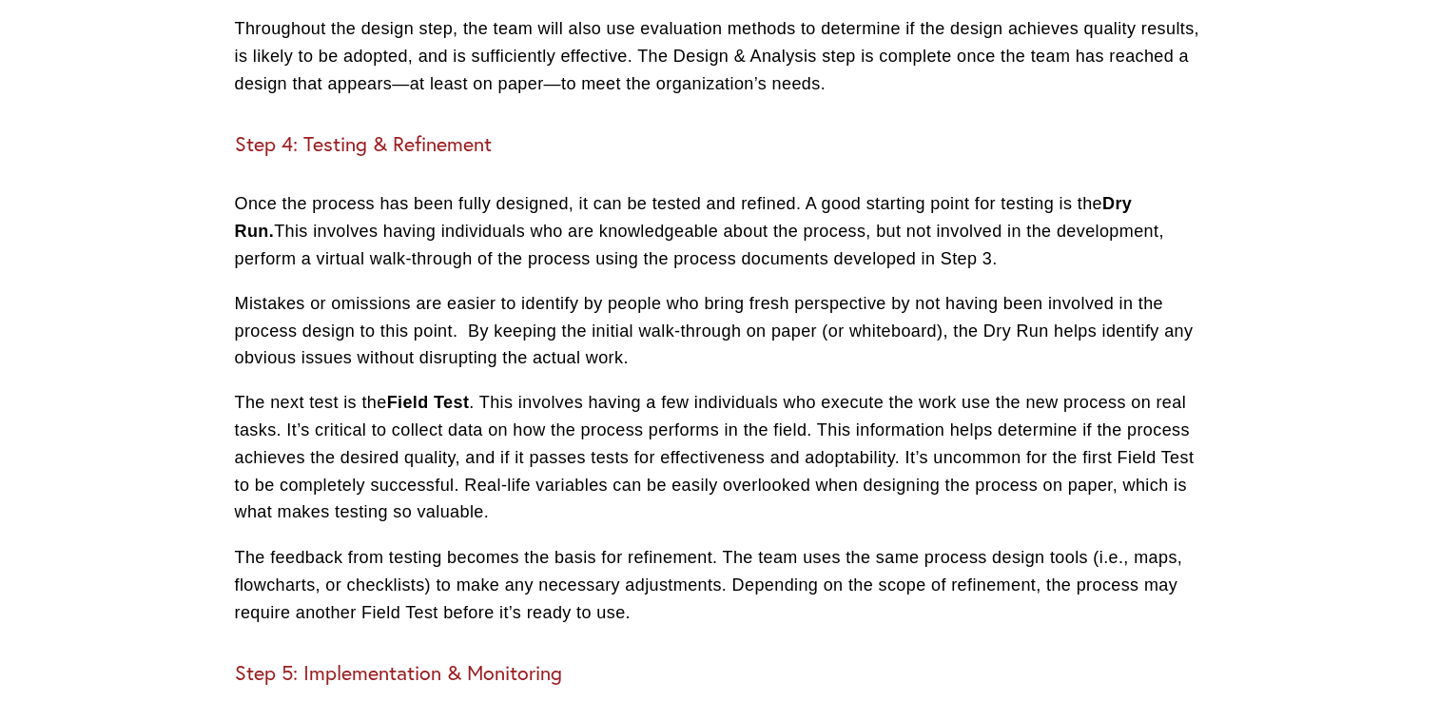
click at [436, 514] on p "The next test is the Field Test . This involves having a few individuals who ex…" at bounding box center [720, 457] width 970 height 137
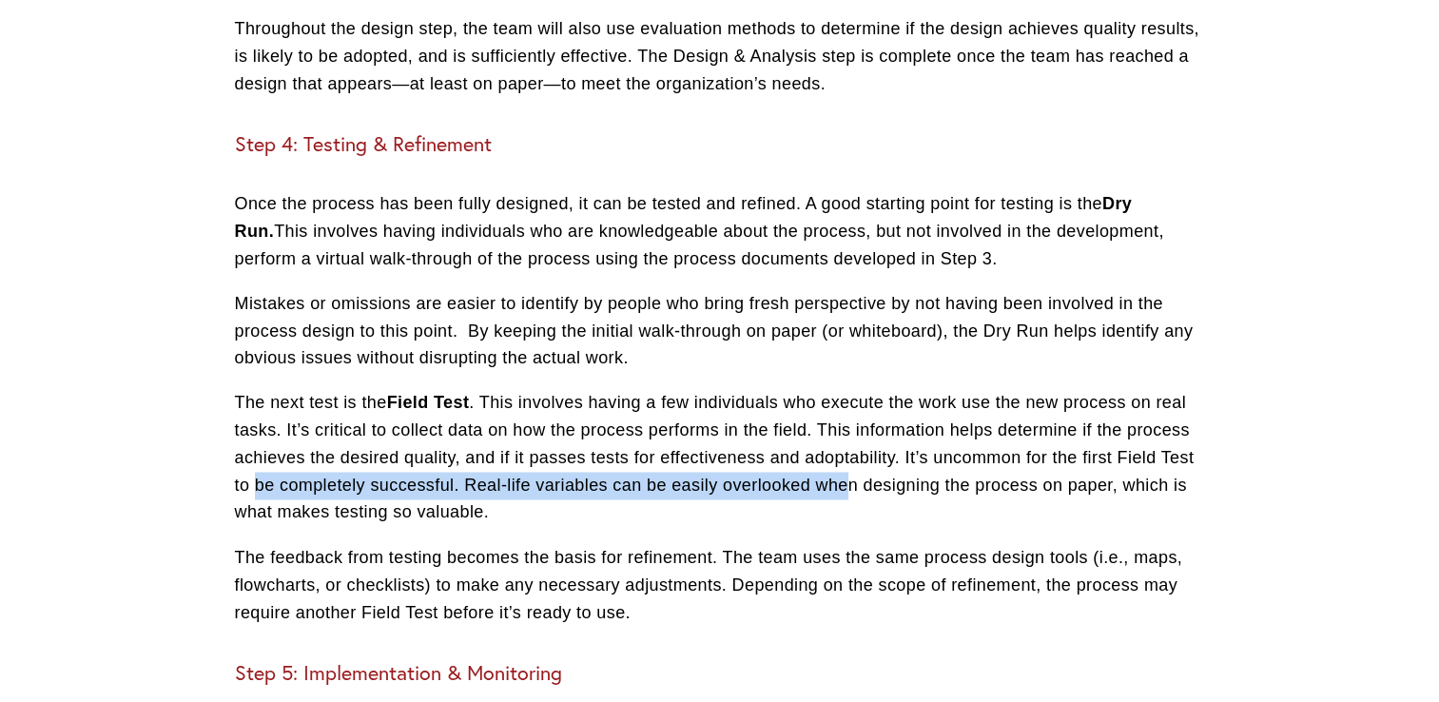
drag, startPoint x: 258, startPoint y: 509, endPoint x: 852, endPoint y: 512, distance: 594.6
click at [852, 512] on p "The next test is the Field Test . This involves having a few individuals who ex…" at bounding box center [720, 457] width 970 height 137
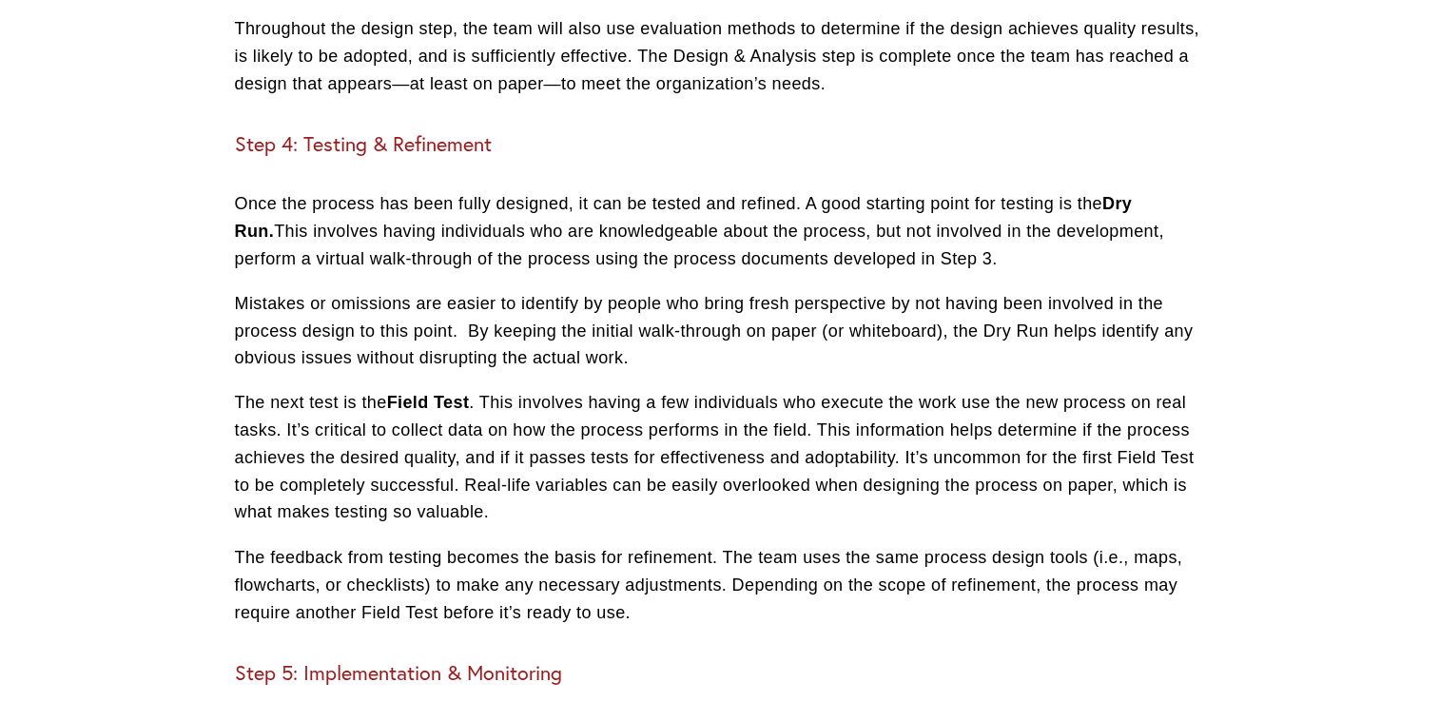
click at [916, 519] on p "The next test is the Field Test . This involves having a few individuals who ex…" at bounding box center [720, 457] width 970 height 137
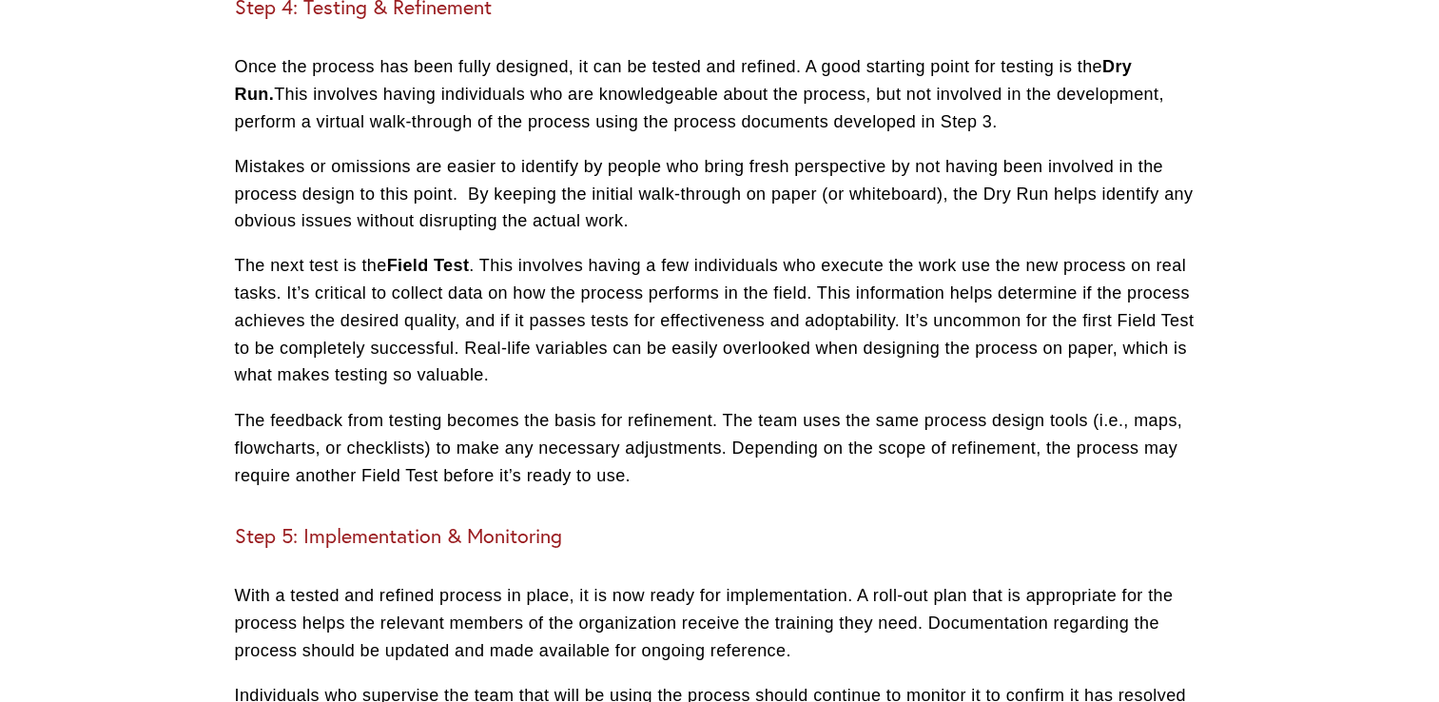
scroll to position [3349, 0]
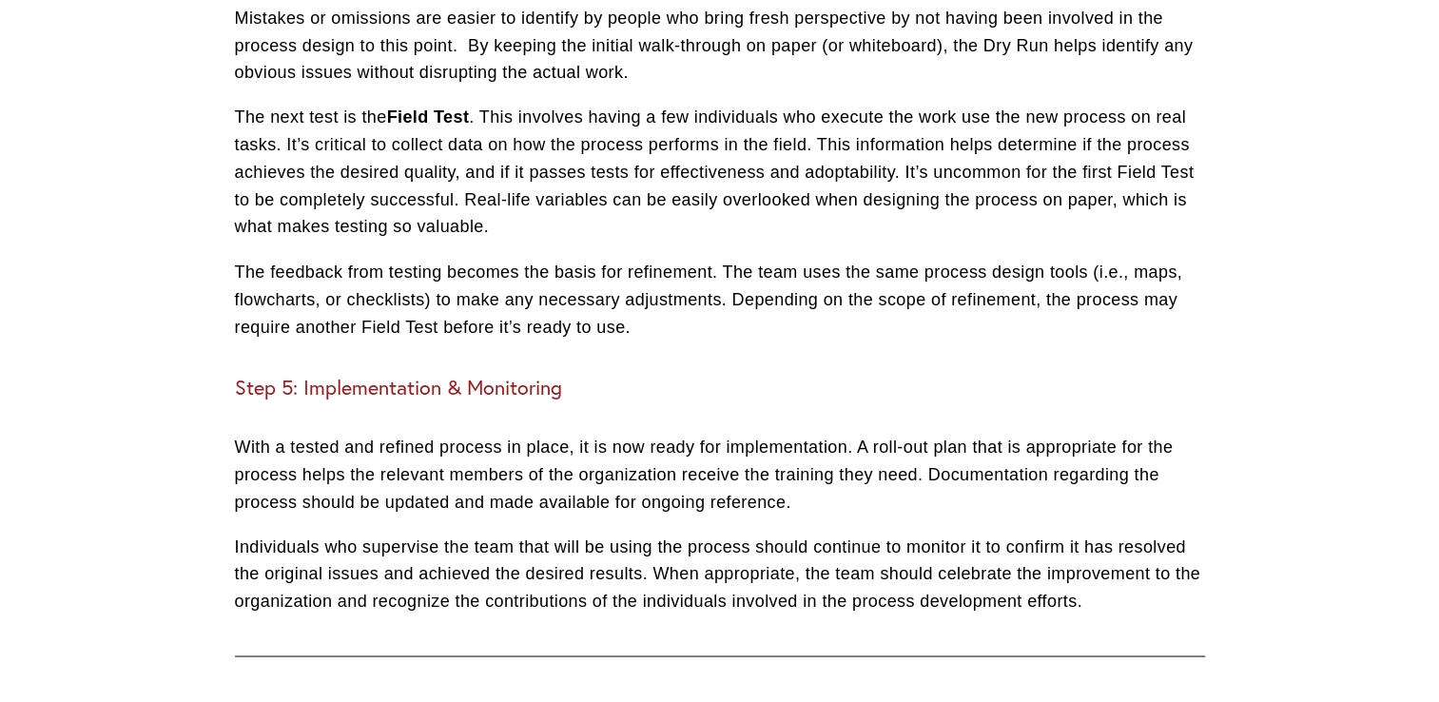
drag, startPoint x: 304, startPoint y: 411, endPoint x: 800, endPoint y: 418, distance: 495.7
click at [800, 400] on h3 "Step 5: Implementation & Monitoring" at bounding box center [720, 387] width 970 height 25
drag, startPoint x: 800, startPoint y: 418, endPoint x: 596, endPoint y: 436, distance: 205.3
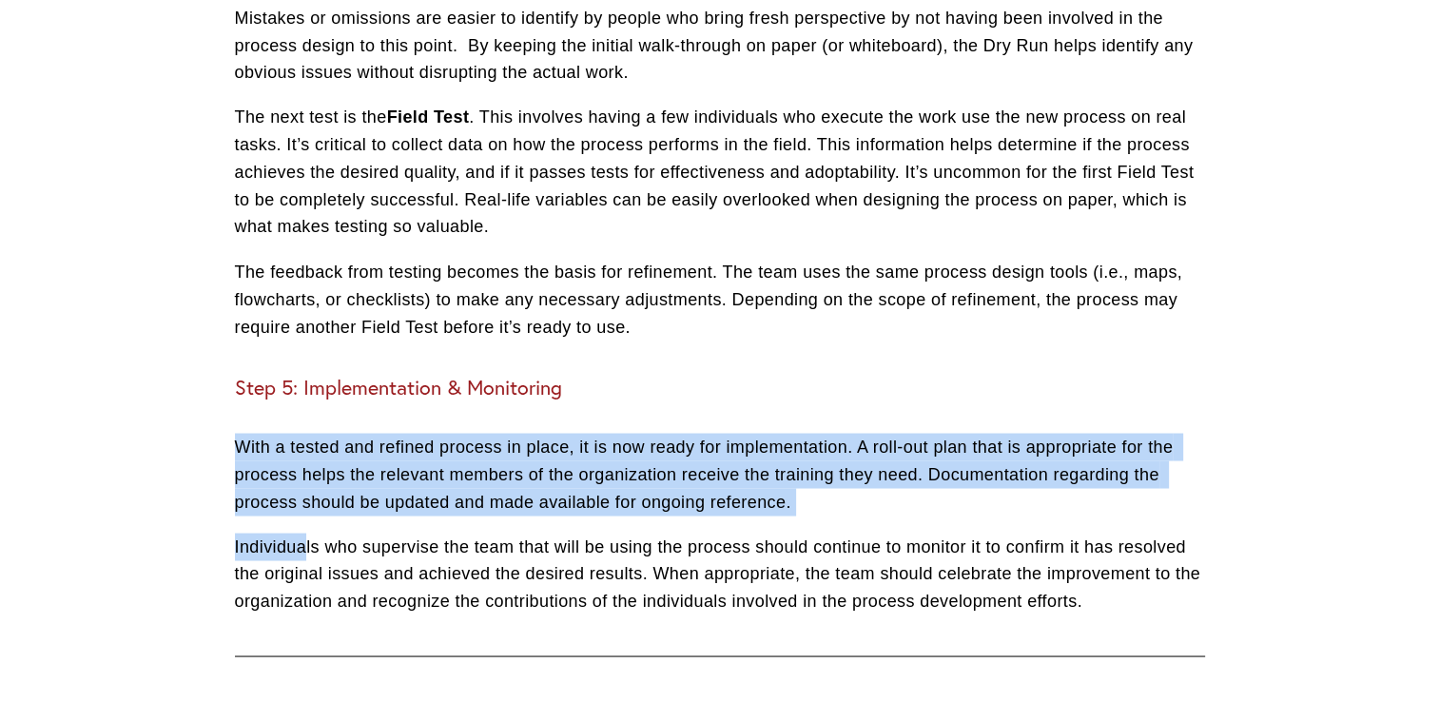
drag, startPoint x: 236, startPoint y: 468, endPoint x: 237, endPoint y: 569, distance: 100.8
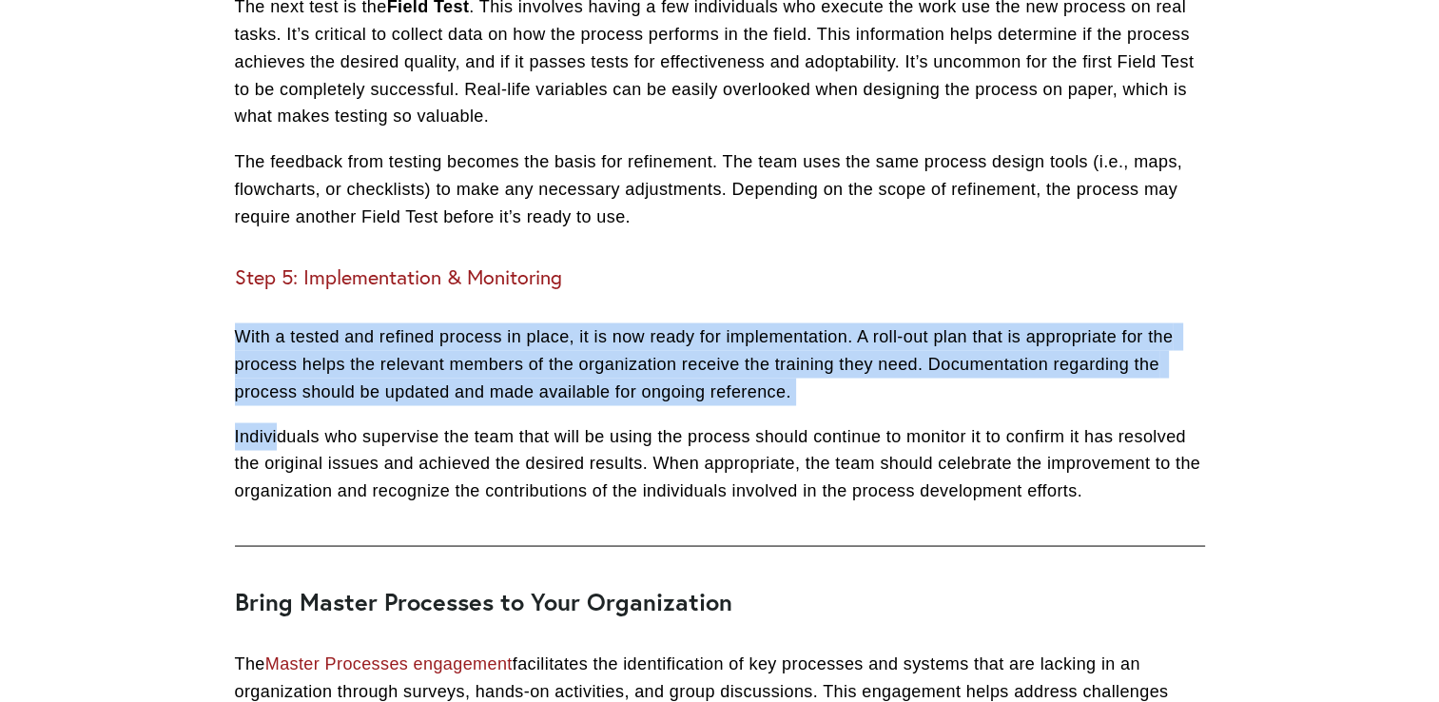
scroll to position [3539, 0]
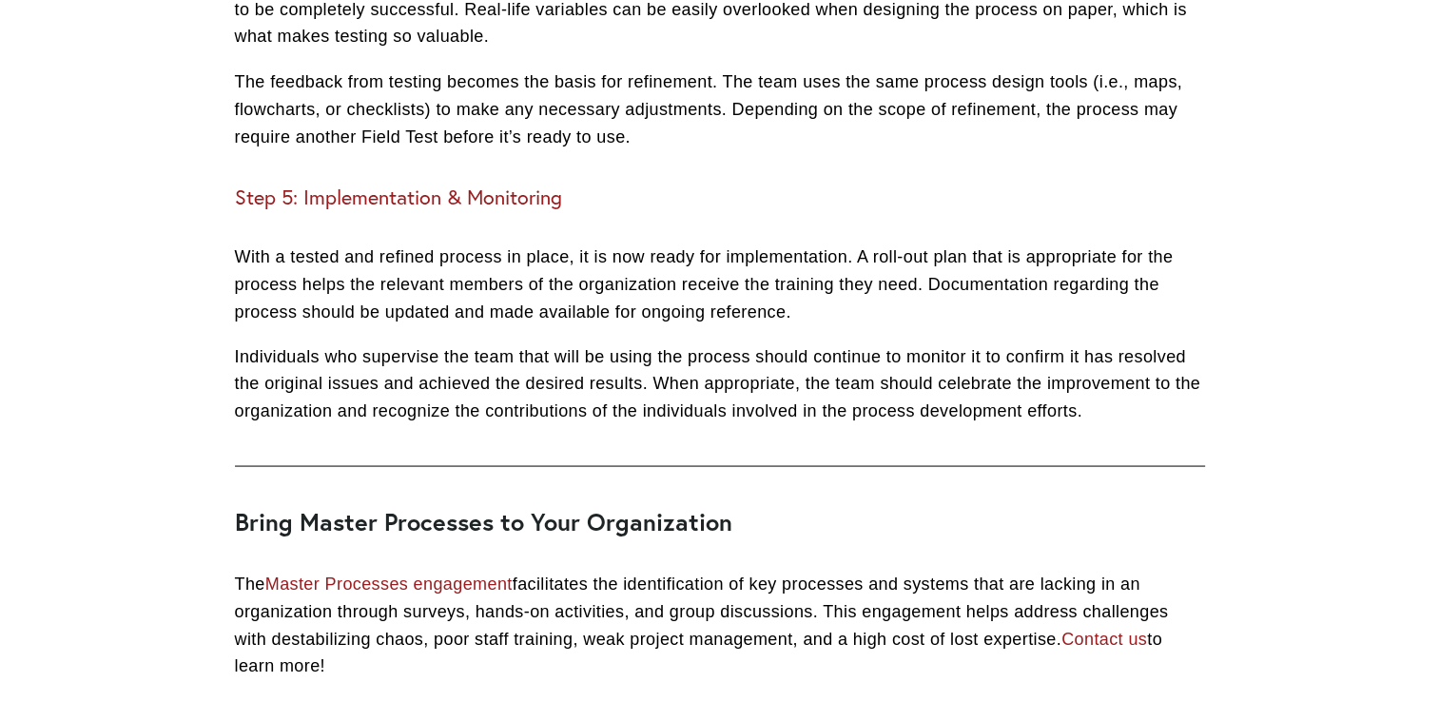
click at [246, 399] on p "Individuals who supervise the team that will be using the process should contin…" at bounding box center [720, 383] width 970 height 82
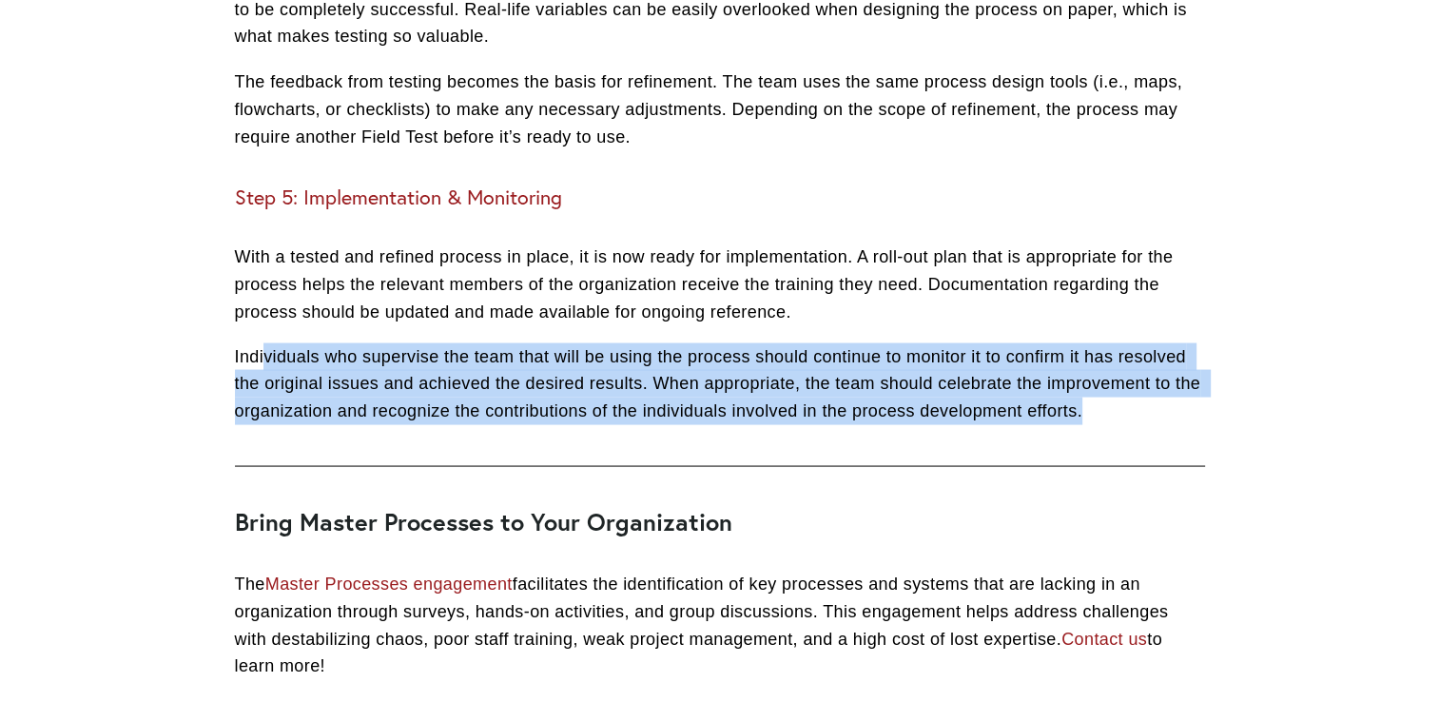
drag, startPoint x: 318, startPoint y: 380, endPoint x: 1171, endPoint y: 428, distance: 854.7
click at [1171, 424] on p "Individuals who supervise the team that will be using the process should contin…" at bounding box center [720, 383] width 970 height 82
drag, startPoint x: 449, startPoint y: 428, endPoint x: 635, endPoint y: 431, distance: 186.5
click at [451, 424] on p "Individuals who supervise the team that will be using the process should contin…" at bounding box center [720, 383] width 970 height 82
click at [639, 424] on p "Individuals who supervise the team that will be using the process should contin…" at bounding box center [720, 383] width 970 height 82
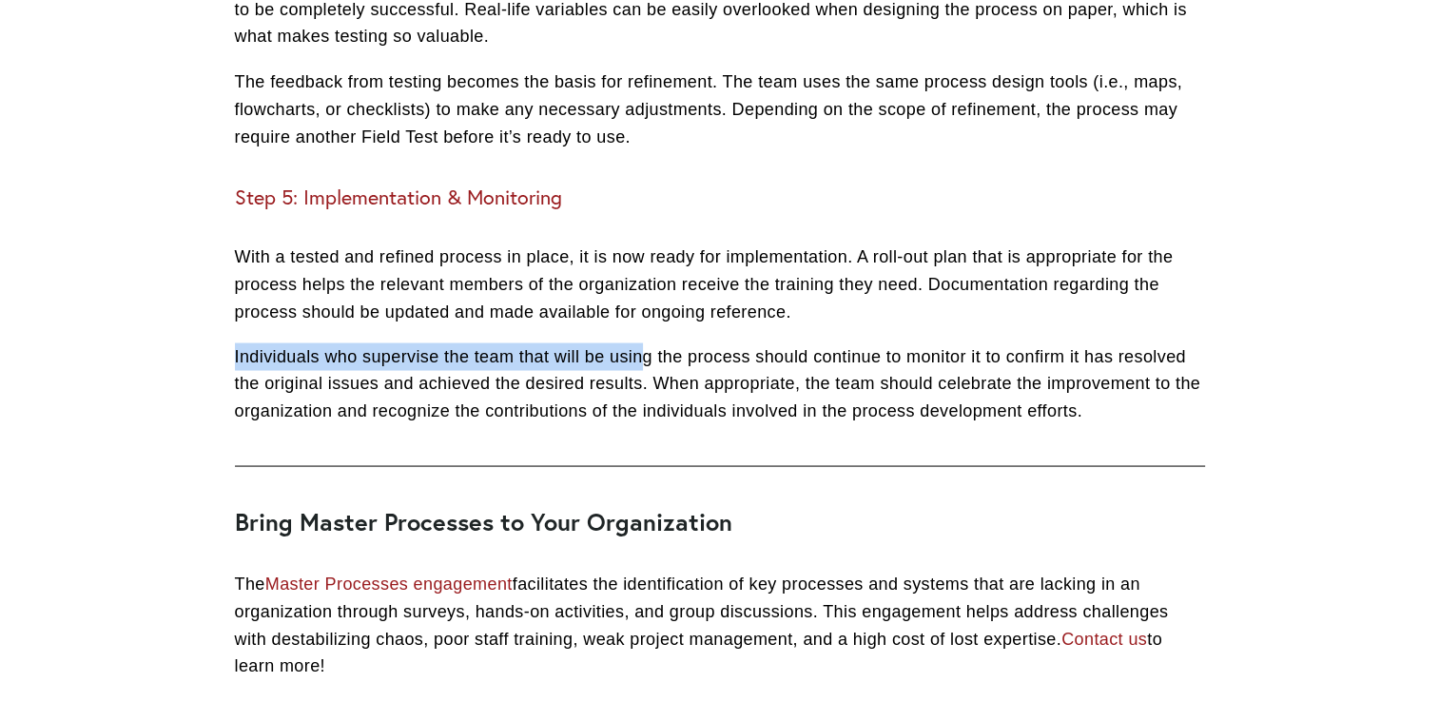
drag, startPoint x: 268, startPoint y: 384, endPoint x: 641, endPoint y: 361, distance: 373.7
click at [623, 379] on p "Individuals who supervise the team that will be using the process should contin…" at bounding box center [720, 383] width 970 height 82
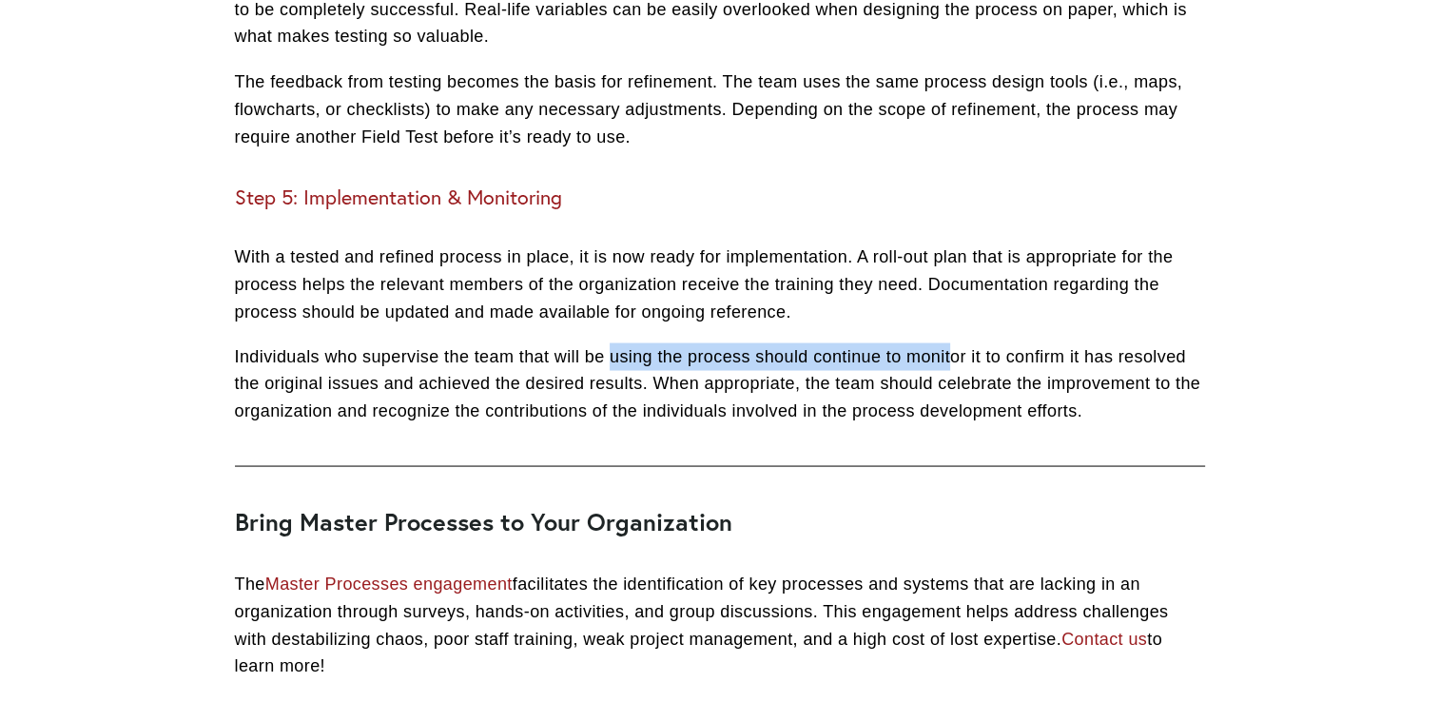
drag, startPoint x: 610, startPoint y: 382, endPoint x: 936, endPoint y: 381, distance: 326.3
click at [953, 382] on p "Individuals who supervise the team that will be using the process should contin…" at bounding box center [720, 383] width 970 height 82
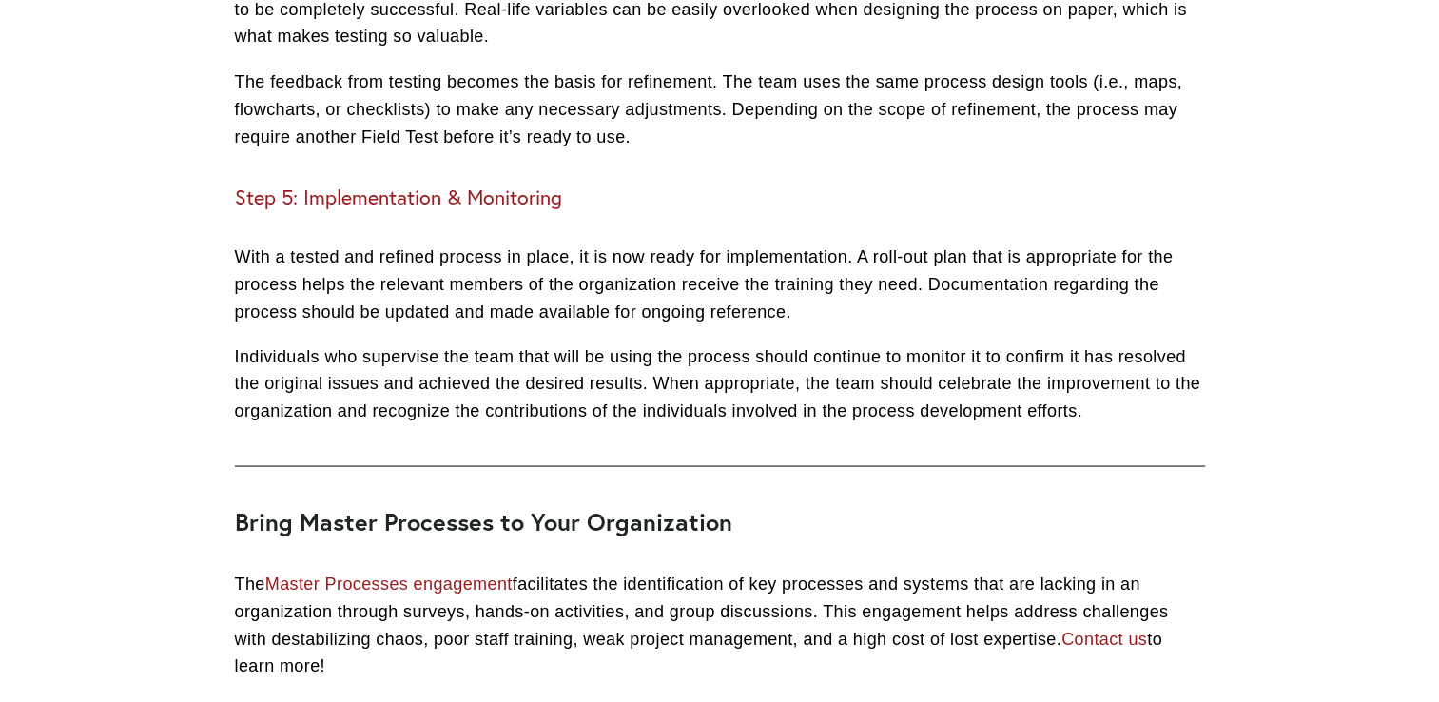
click at [956, 377] on p "Individuals who supervise the team that will be using the process should contin…" at bounding box center [720, 383] width 970 height 82
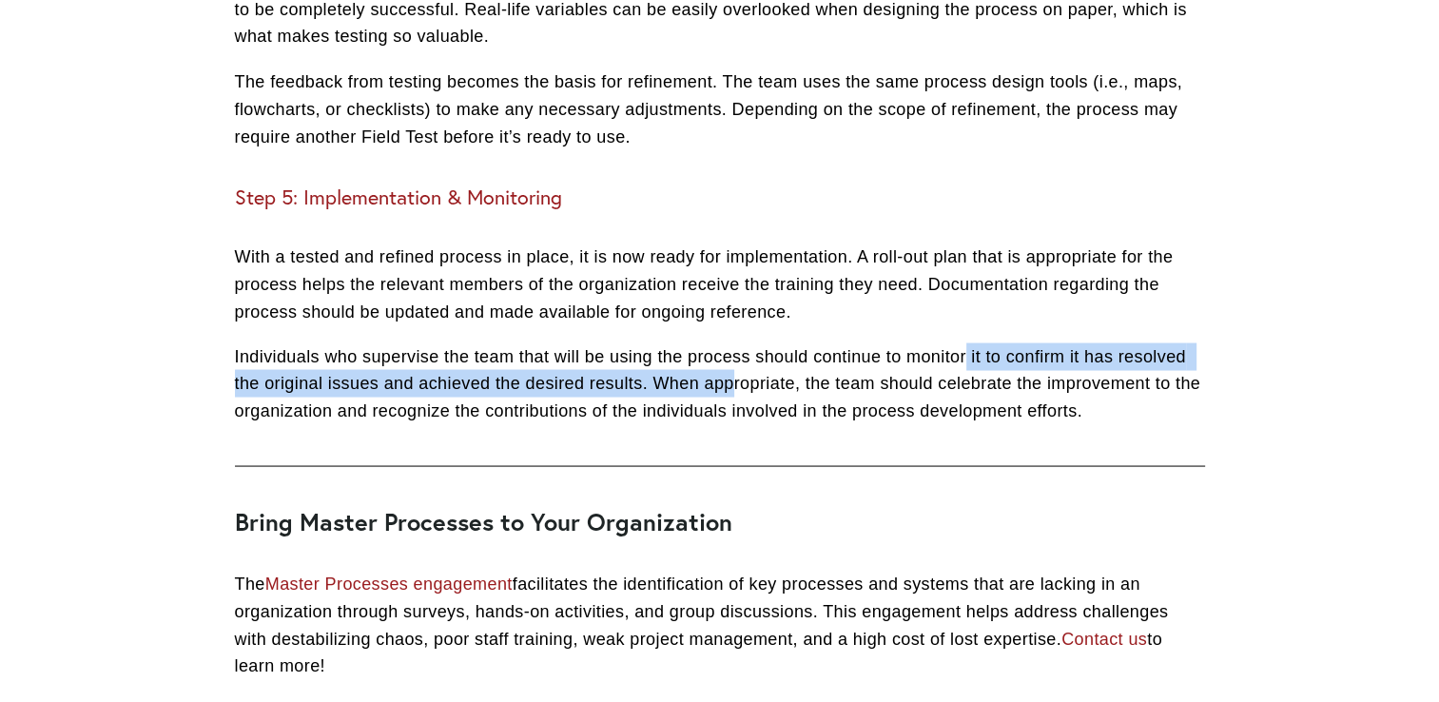
drag, startPoint x: 967, startPoint y: 378, endPoint x: 819, endPoint y: 402, distance: 149.5
click at [819, 402] on p "Individuals who supervise the team that will be using the process should contin…" at bounding box center [720, 383] width 970 height 82
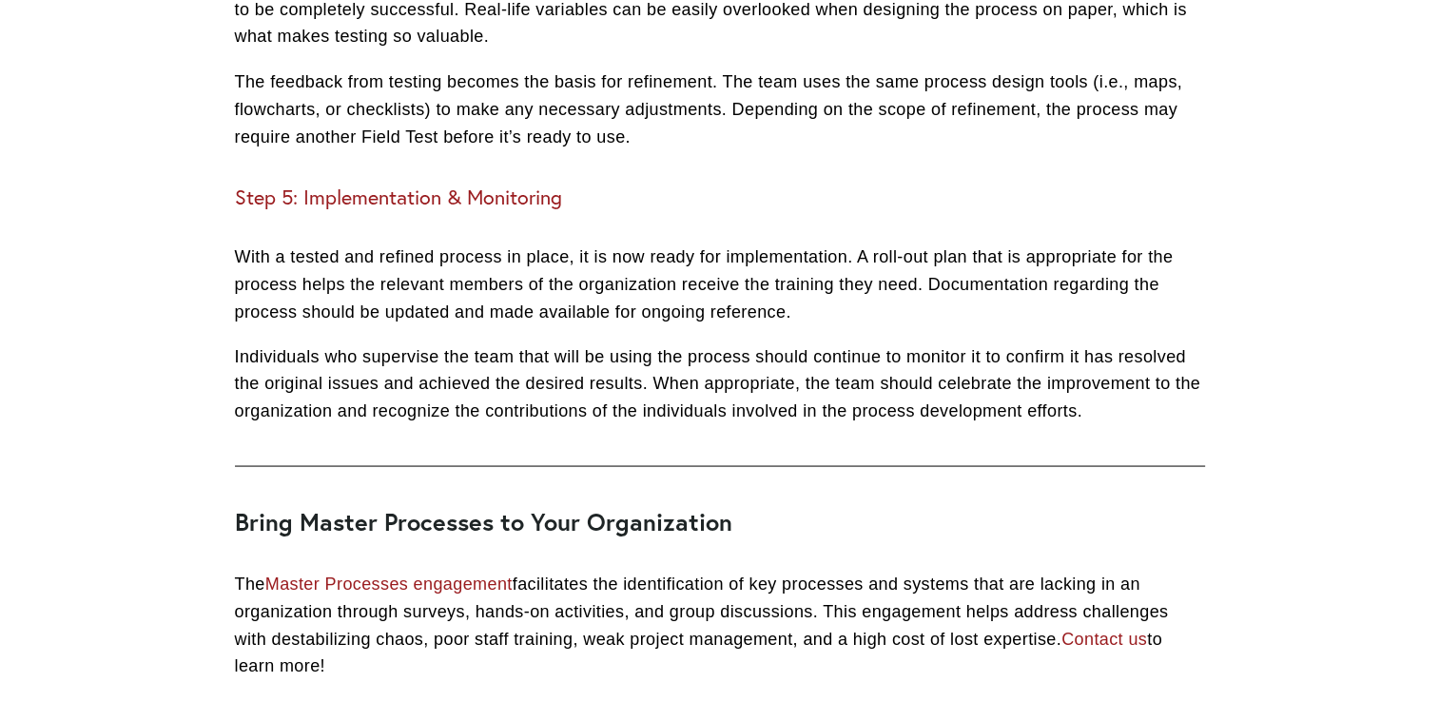
click at [843, 420] on p "Individuals who supervise the team that will be using the process should contin…" at bounding box center [720, 383] width 970 height 82
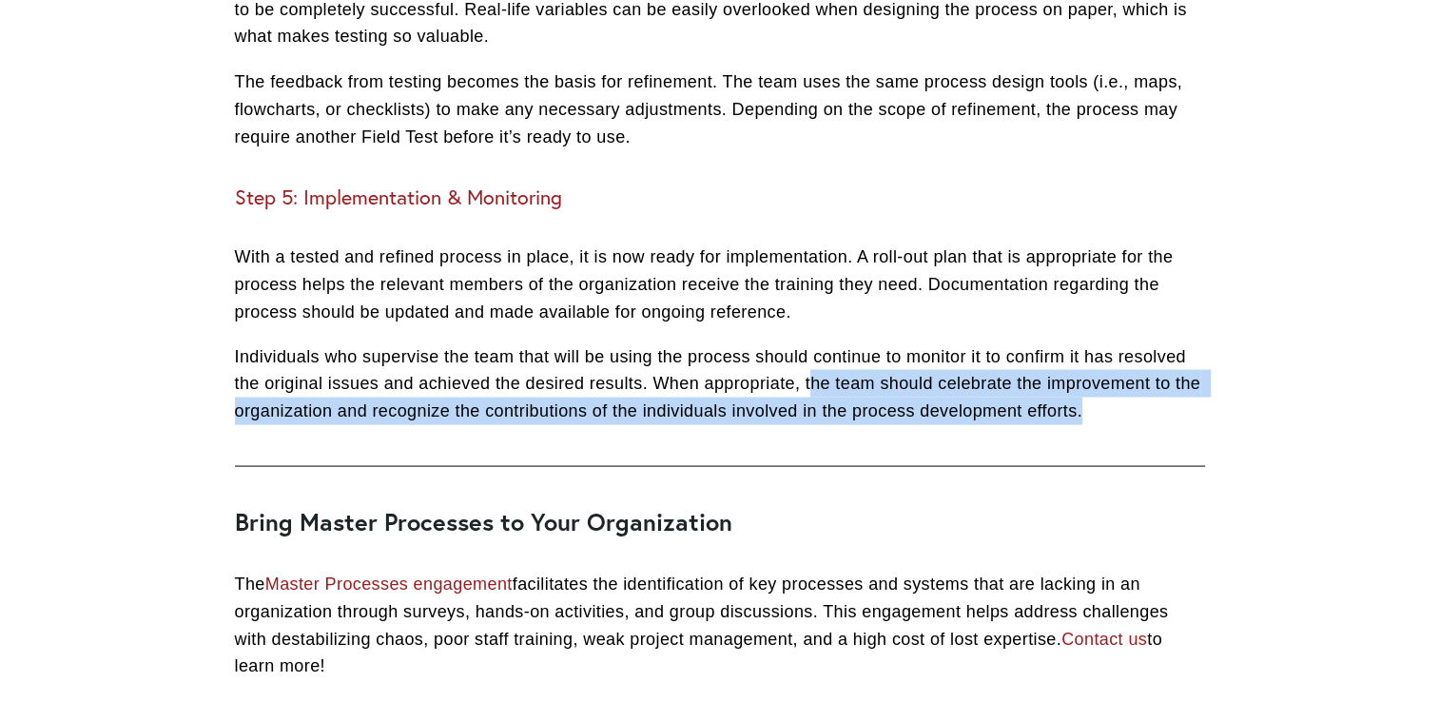
drag, startPoint x: 811, startPoint y: 410, endPoint x: 1082, endPoint y: 443, distance: 273.2
click at [1082, 424] on p "Individuals who supervise the team that will be using the process should contin…" at bounding box center [720, 383] width 970 height 82
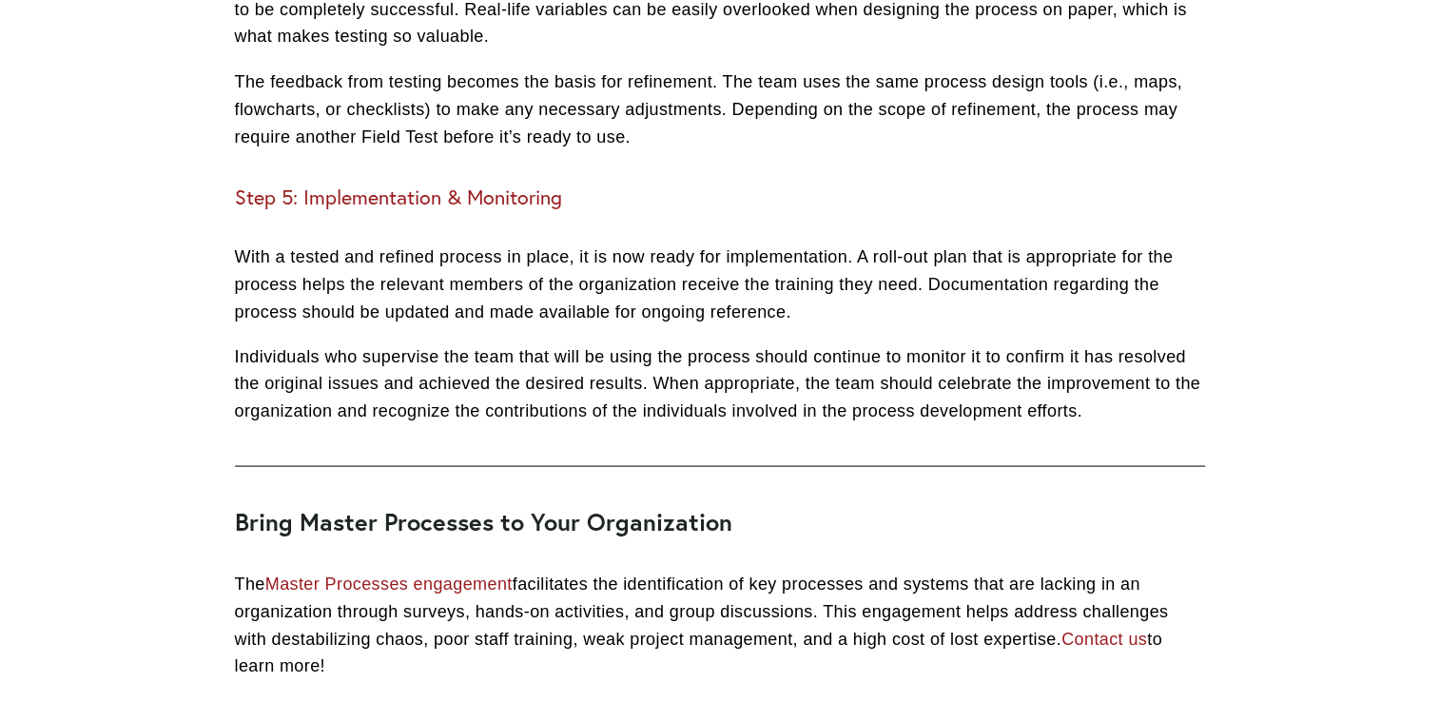
drag, startPoint x: 1082, startPoint y: 443, endPoint x: 947, endPoint y: 491, distance: 143.2
click at [947, 491] on div at bounding box center [720, 465] width 1003 height 50
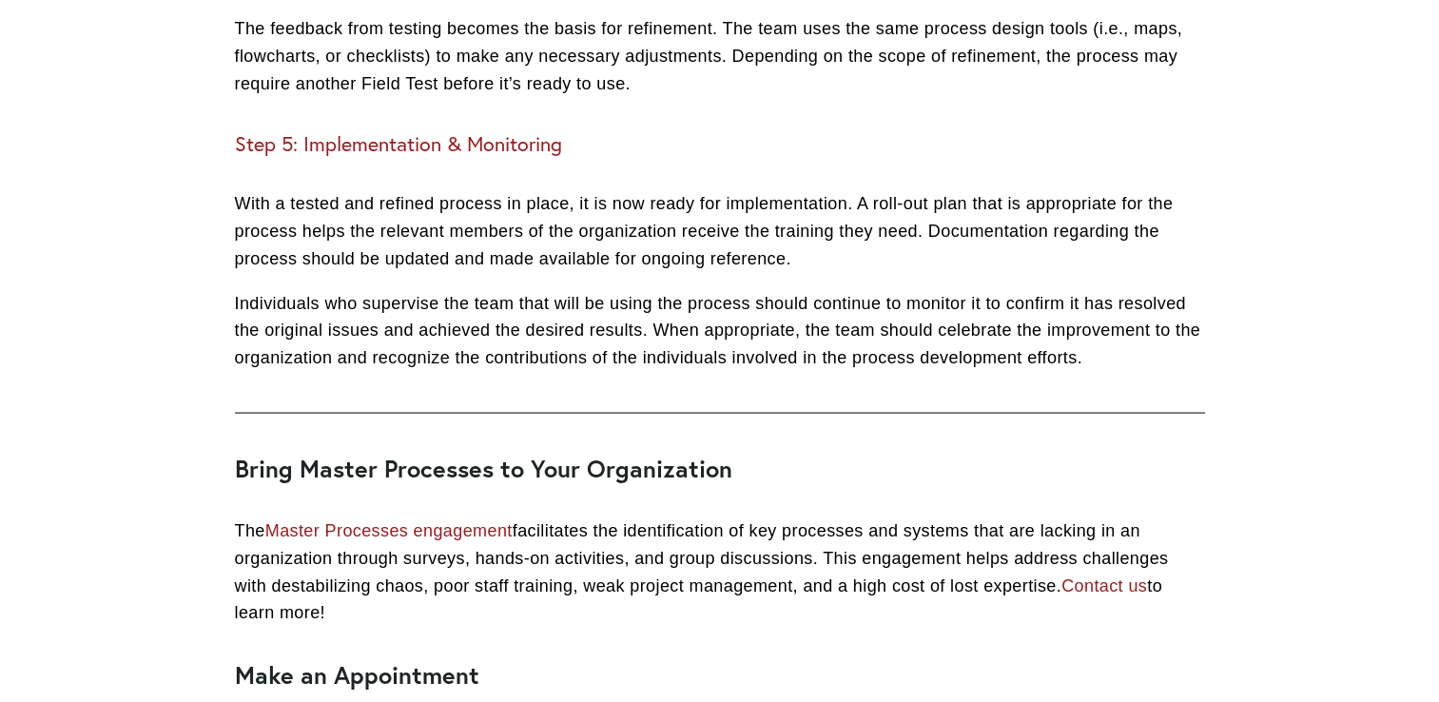
scroll to position [3729, 0]
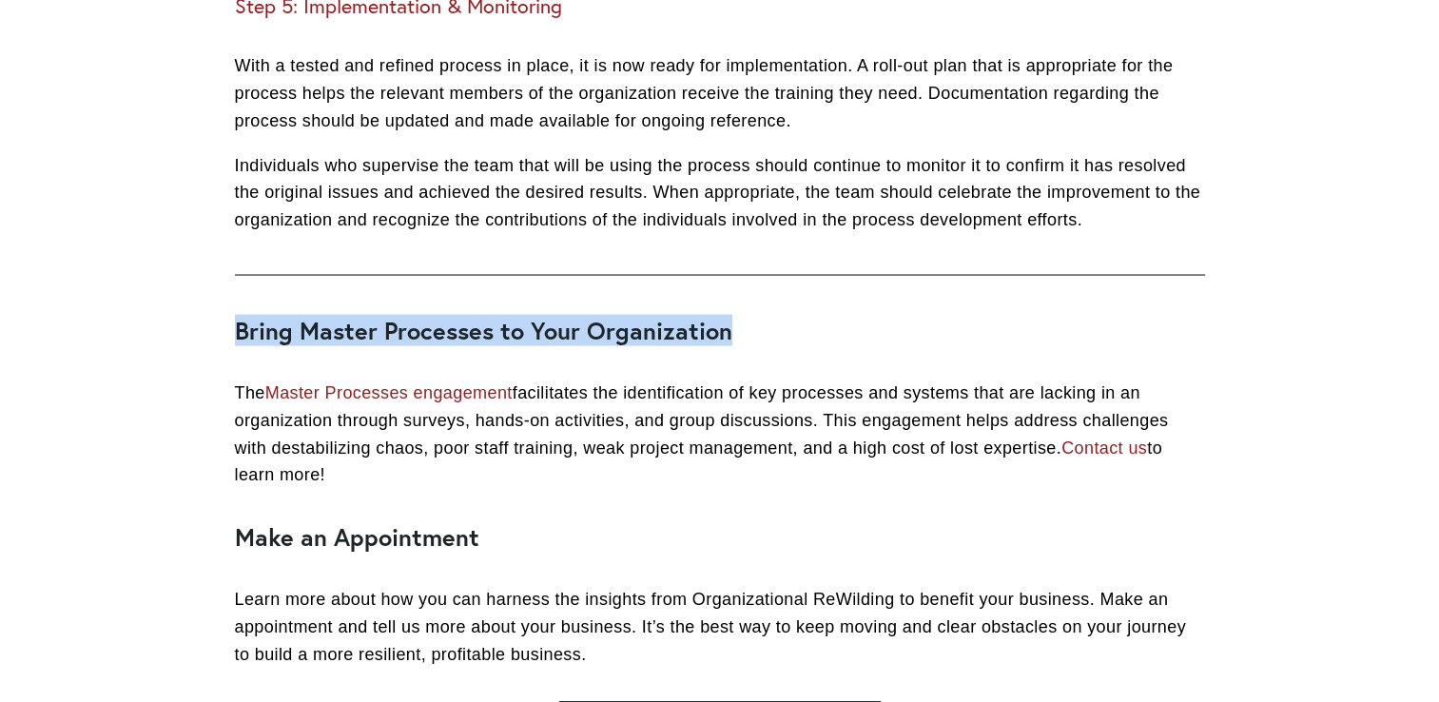
drag, startPoint x: 240, startPoint y: 348, endPoint x: 973, endPoint y: 357, distance: 733.5
click at [973, 345] on h2 "Bring Master Processes to Your Organization" at bounding box center [720, 331] width 970 height 29
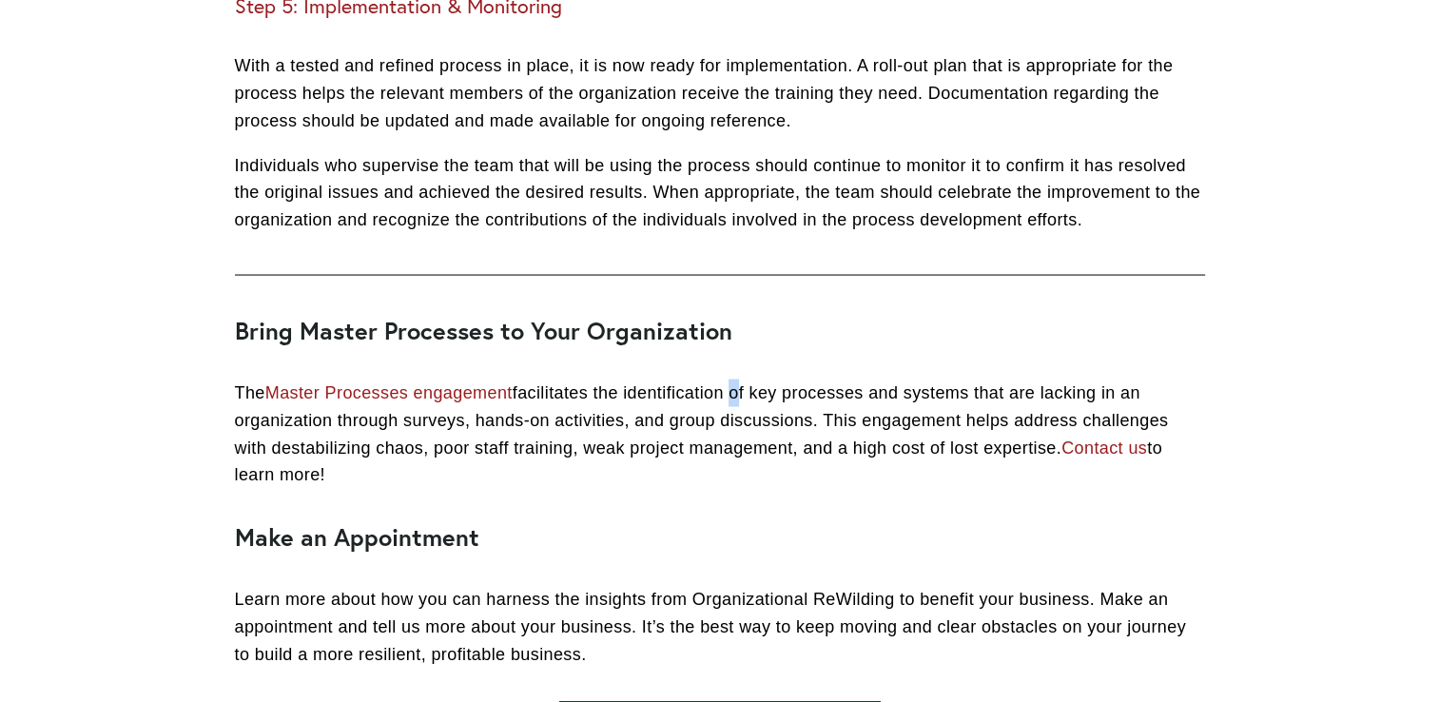
drag, startPoint x: 973, startPoint y: 357, endPoint x: 708, endPoint y: 393, distance: 267.9
click at [734, 388] on div "Bring Master Processes to Your Organization The Master Processes engagement fac…" at bounding box center [720, 493] width 970 height 352
drag, startPoint x: 348, startPoint y: 417, endPoint x: 449, endPoint y: 423, distance: 101.1
drag, startPoint x: 449, startPoint y: 423, endPoint x: 479, endPoint y: 422, distance: 29.5
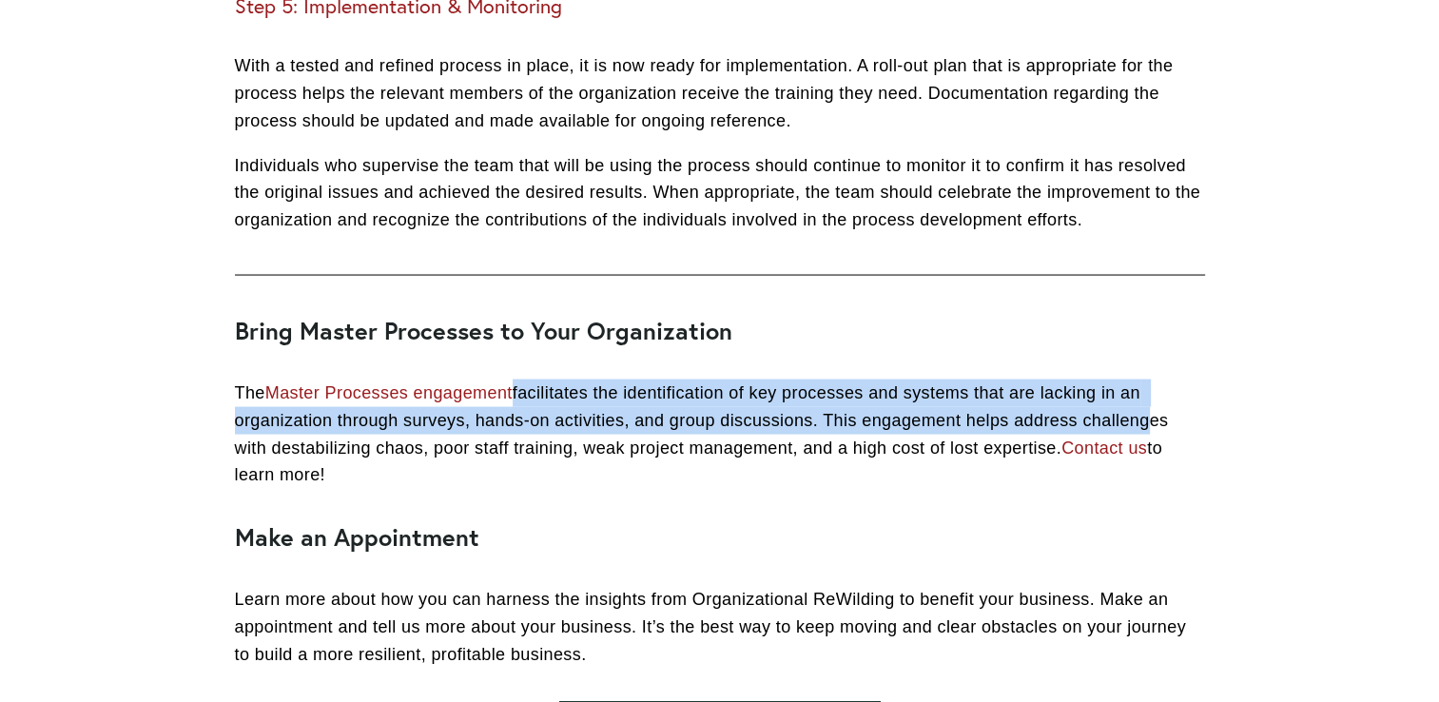
drag, startPoint x: 518, startPoint y: 418, endPoint x: 1143, endPoint y: 459, distance: 625.4
click at [1143, 459] on p "The Master Processes engagement facilitates the identification of key processes…" at bounding box center [720, 434] width 970 height 109
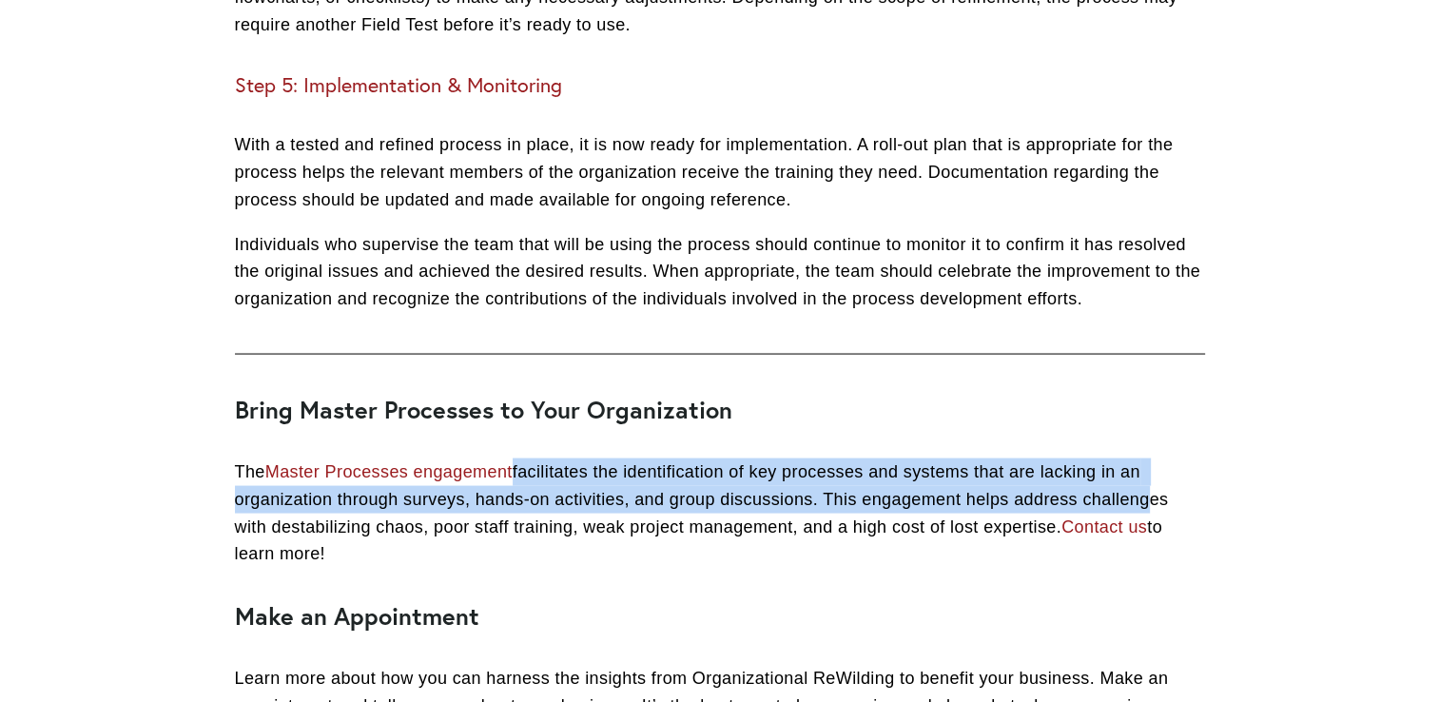
scroll to position [3539, 0]
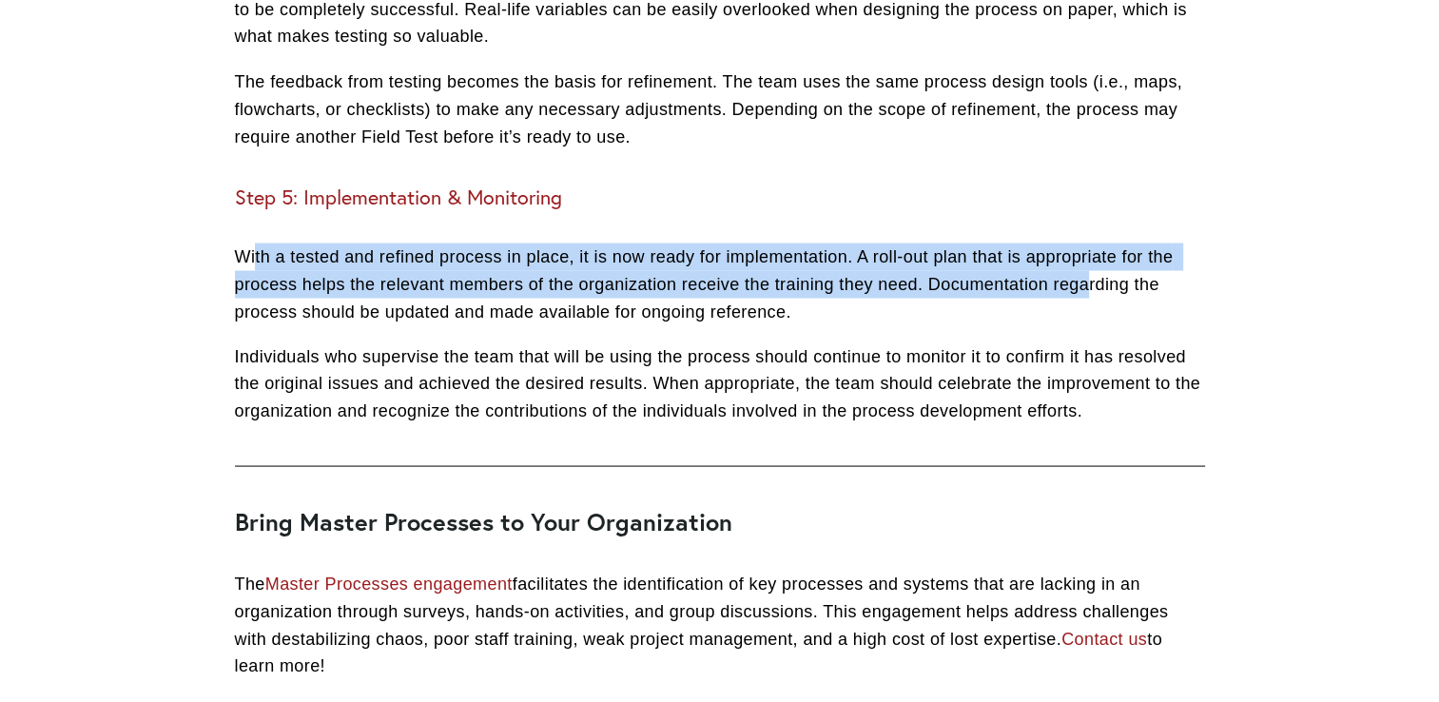
drag, startPoint x: 274, startPoint y: 273, endPoint x: 1086, endPoint y: 321, distance: 813.8
click at [1086, 321] on p "With a tested and refined process in place, it is now ready for implementation.…" at bounding box center [720, 284] width 970 height 82
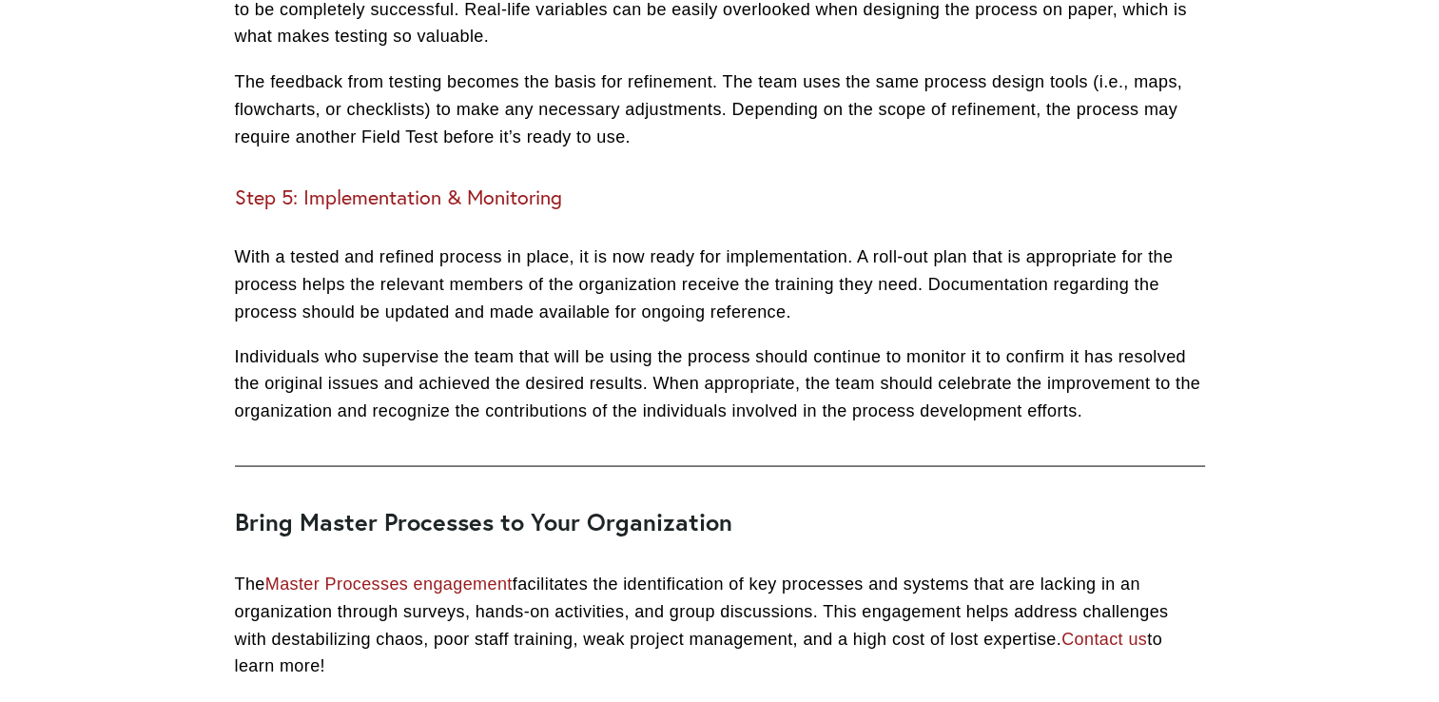
click at [521, 324] on p "With a tested and refined process in place, it is now ready for implementation.…" at bounding box center [720, 284] width 970 height 82
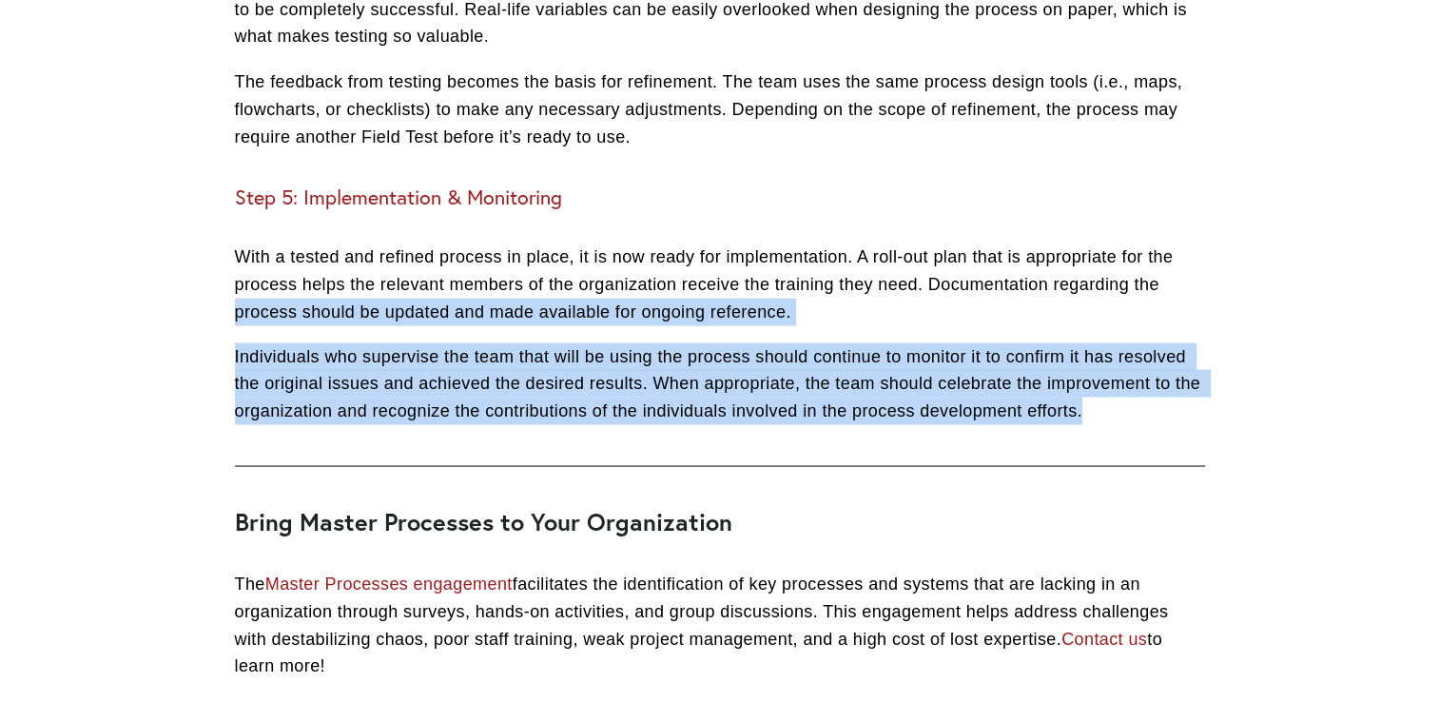
drag, startPoint x: 213, startPoint y: 335, endPoint x: 1143, endPoint y: 445, distance: 936.0
drag, startPoint x: 1143, startPoint y: 445, endPoint x: 858, endPoint y: 405, distance: 287.2
click at [858, 405] on p "Individuals who supervise the team that will be using the process should contin…" at bounding box center [720, 383] width 970 height 82
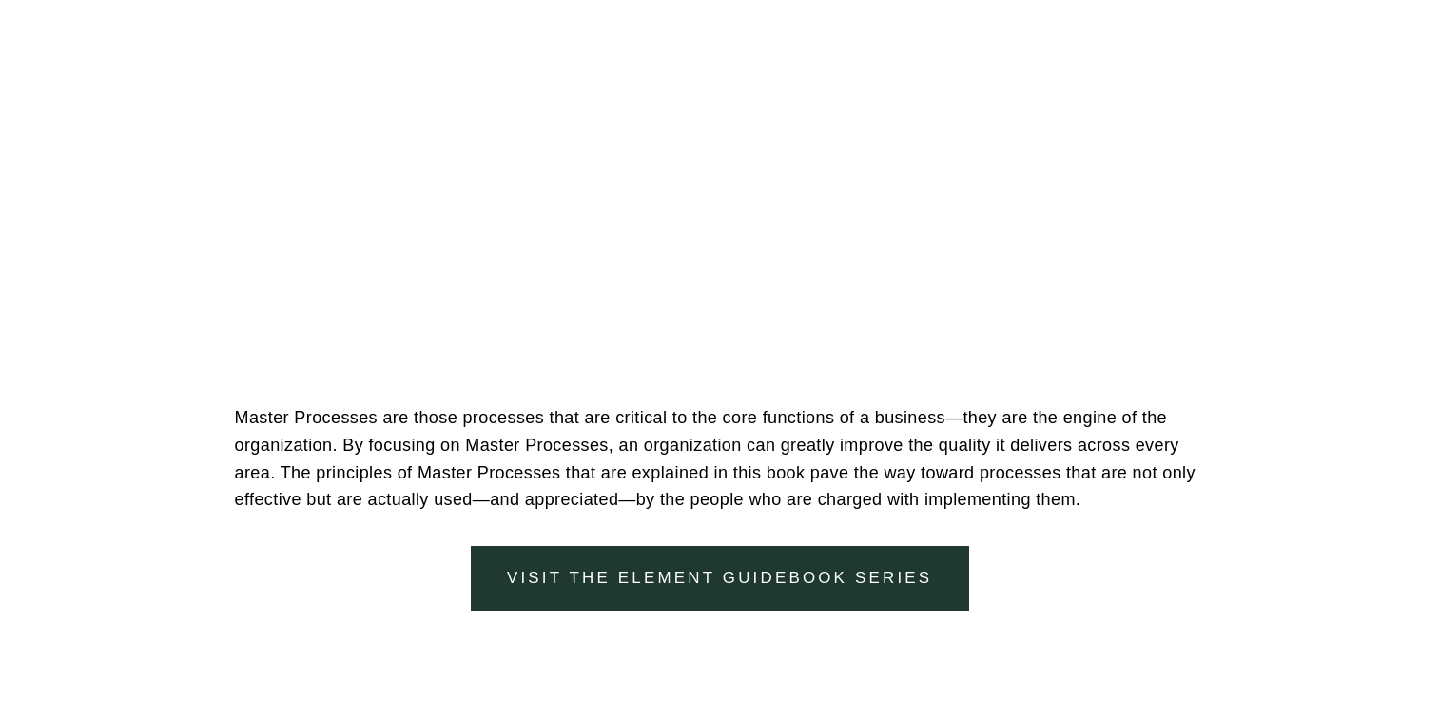
scroll to position [3592, 0]
